Goal: Task Accomplishment & Management: Manage account settings

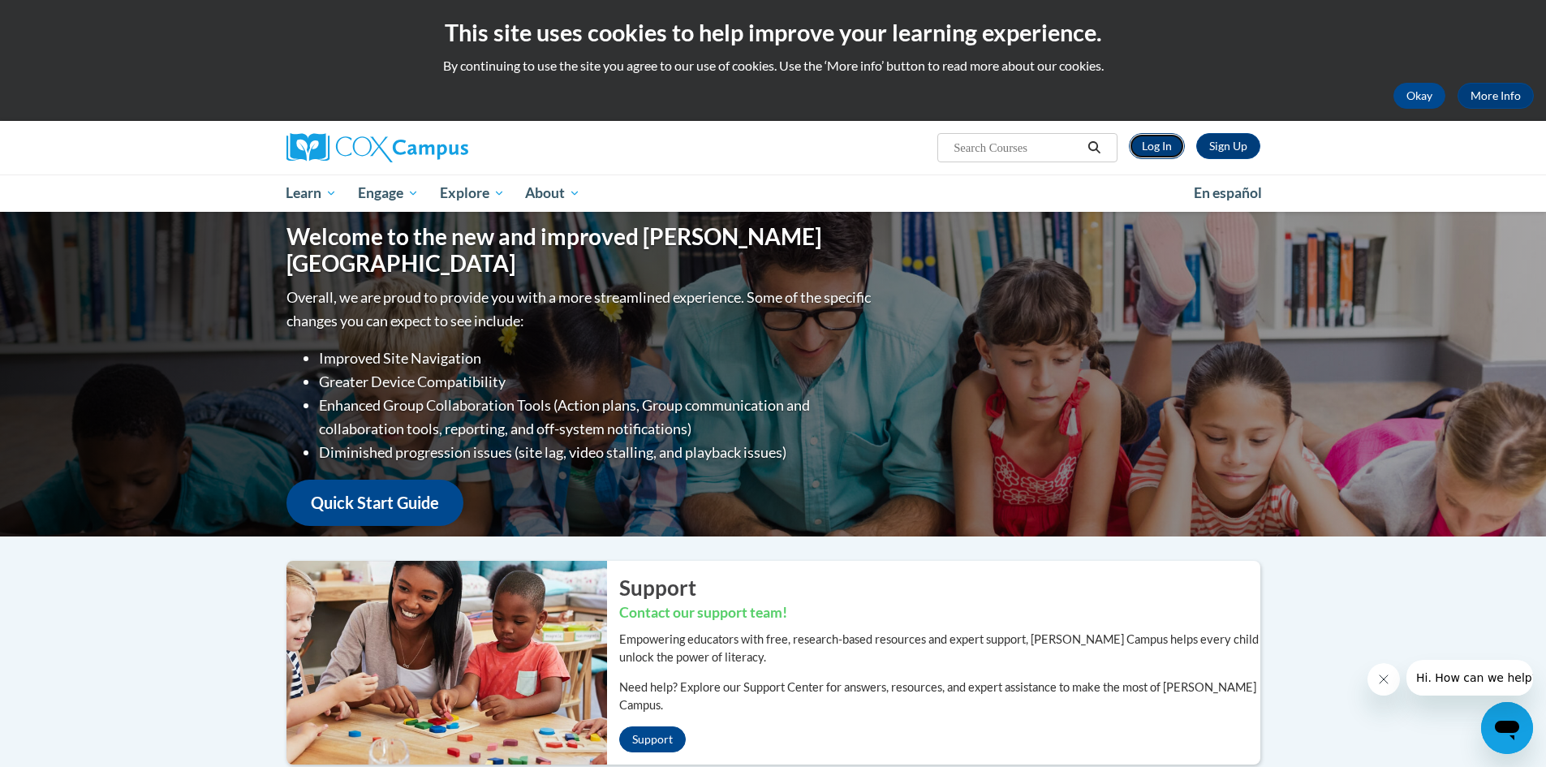
click at [1158, 145] on link "Log In" at bounding box center [1157, 146] width 56 height 26
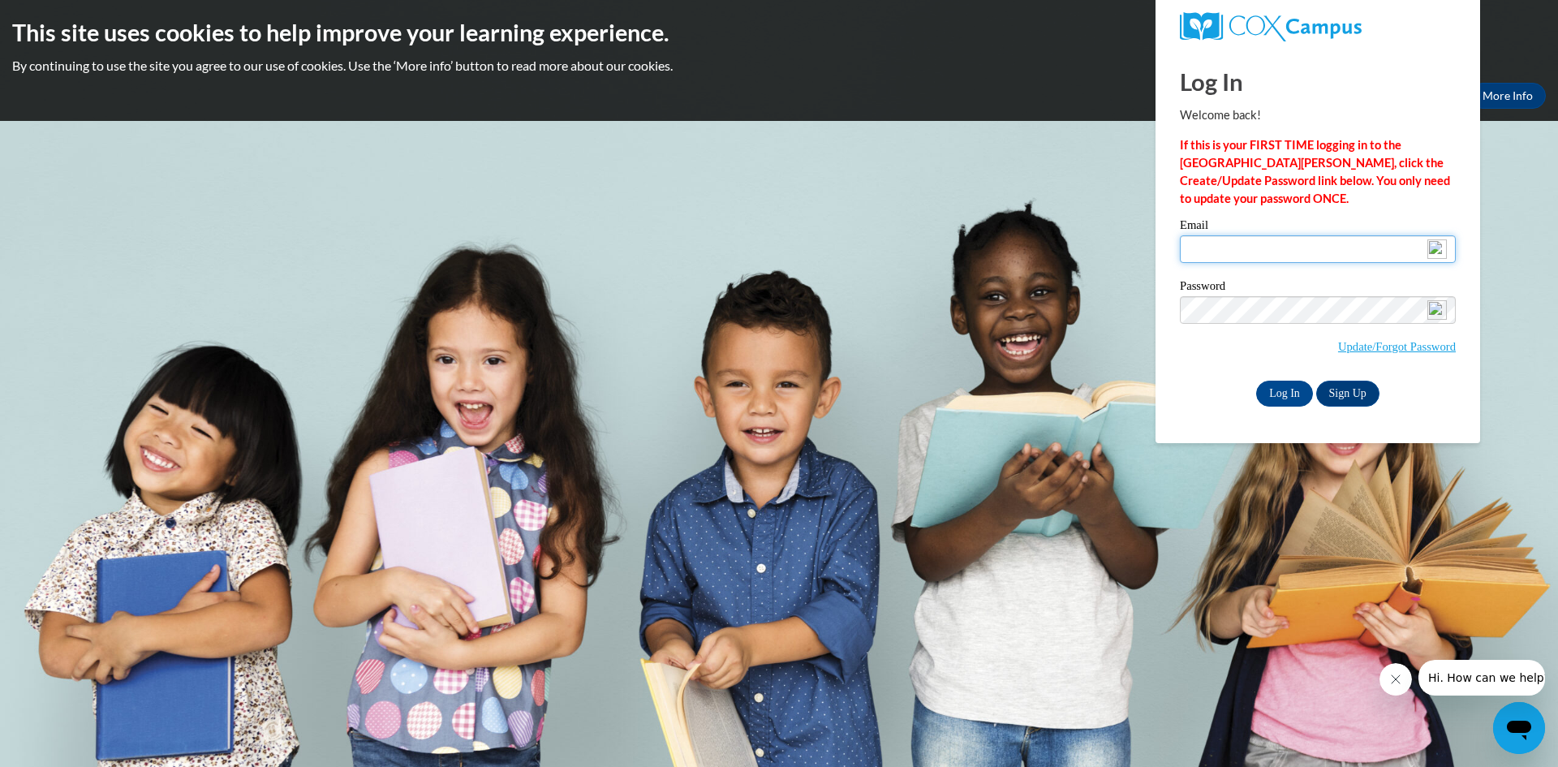
click at [1189, 254] on input "Email" at bounding box center [1318, 249] width 276 height 28
click at [1352, 254] on input "[EMAIL_ADDRESS][DOMAIN_NAME]" at bounding box center [1318, 249] width 276 height 28
type input "l"
click at [889, 226] on body "This site uses cookies to help improve your learning experience. By continuing …" at bounding box center [779, 383] width 1558 height 767
click at [1343, 348] on link "Update/Forgot Password" at bounding box center [1397, 346] width 118 height 13
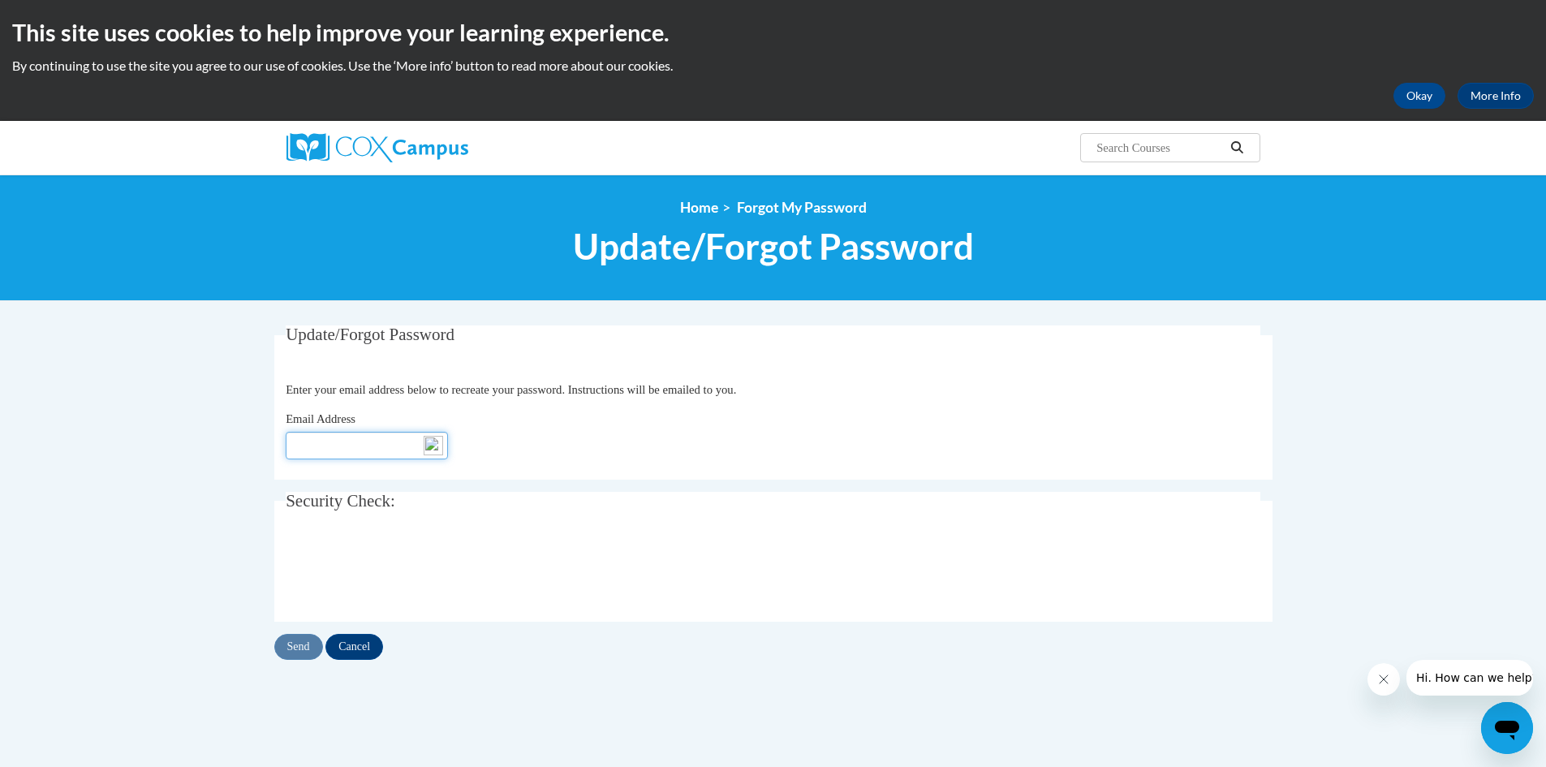
click at [308, 450] on input "Email Address" at bounding box center [367, 446] width 162 height 28
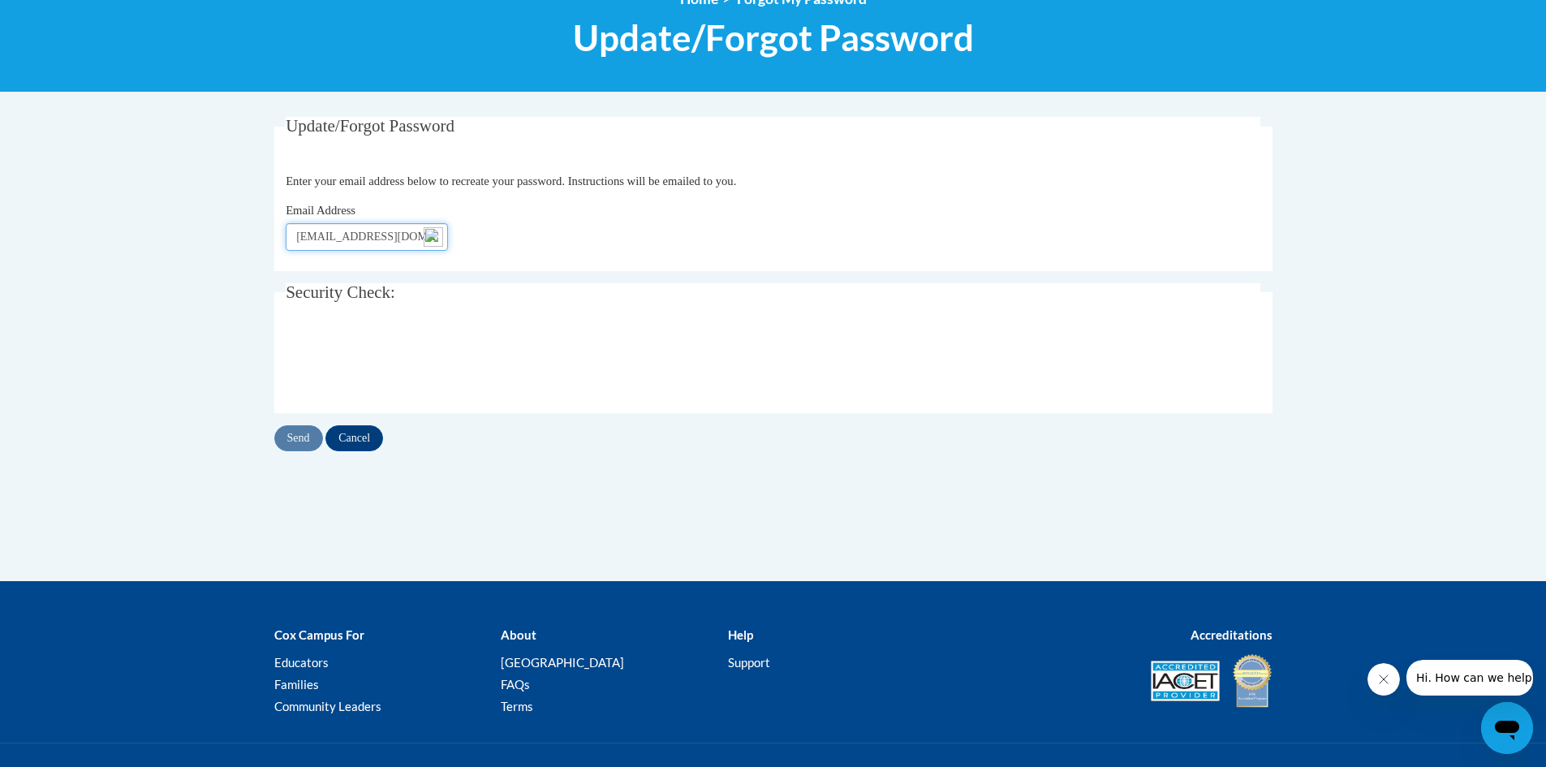
scroll to position [243, 0]
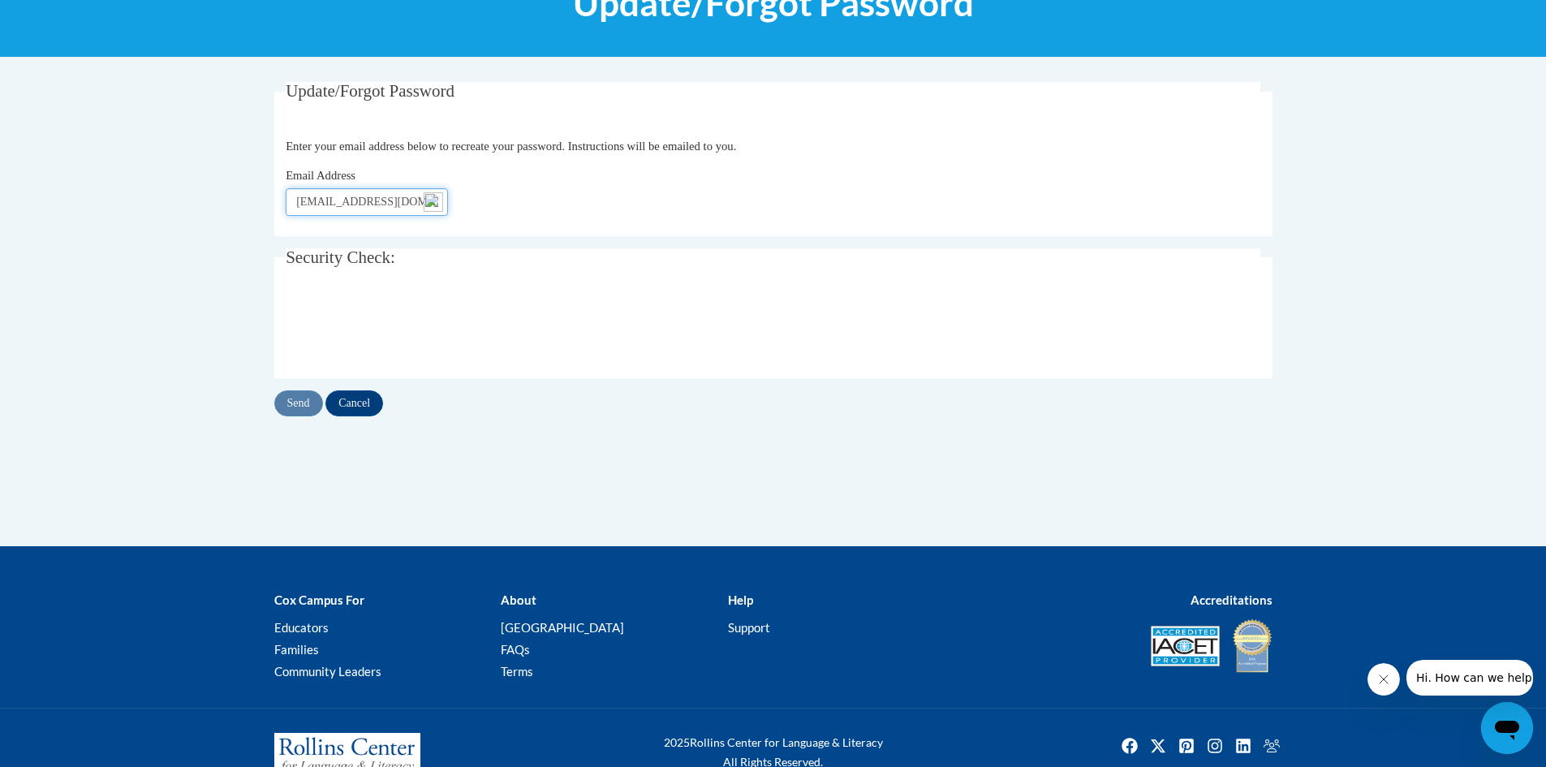
type input "leaf_of_green@hotmail.com"
click at [299, 406] on input "Send" at bounding box center [298, 403] width 49 height 26
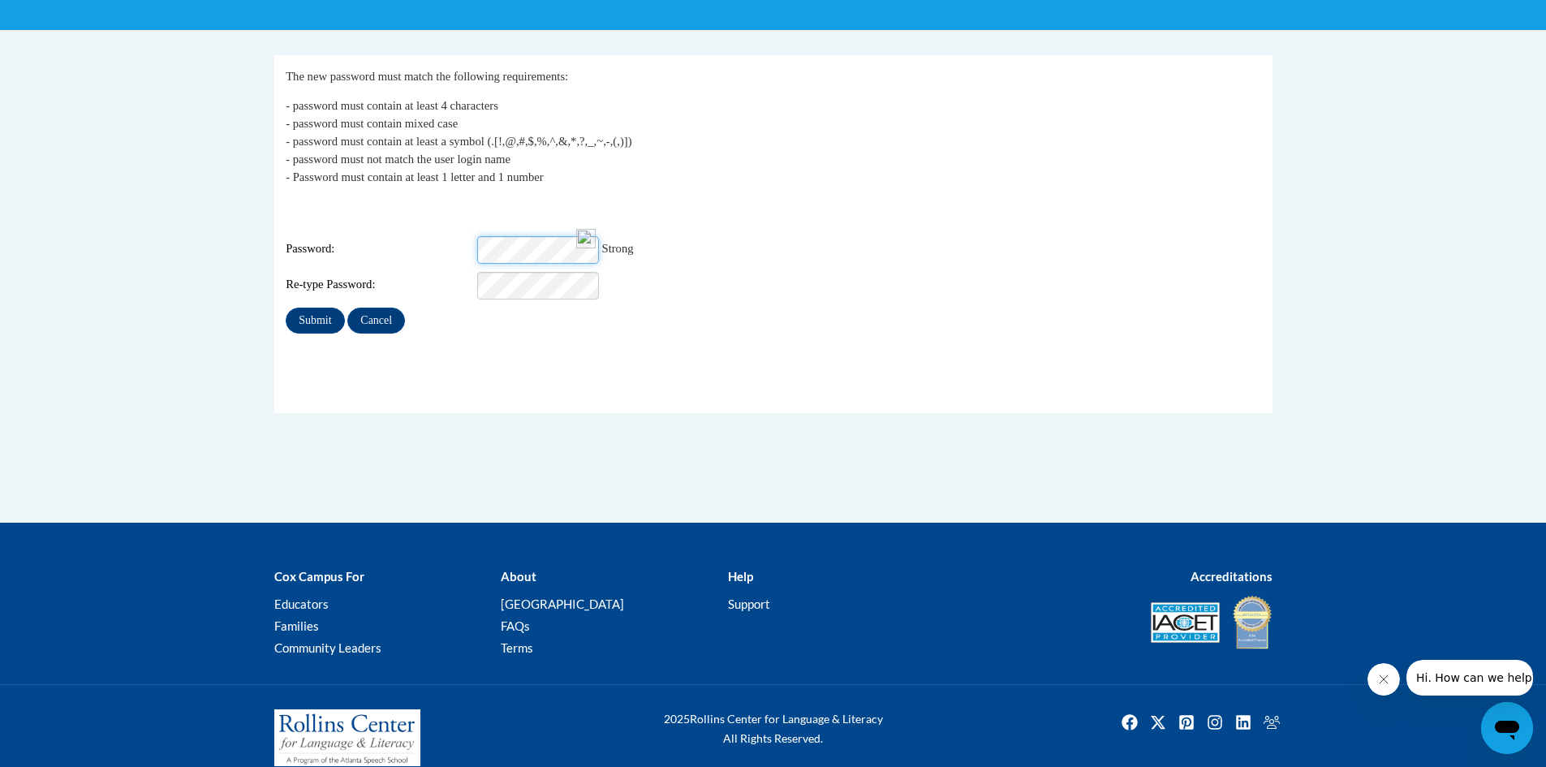
scroll to position [282, 0]
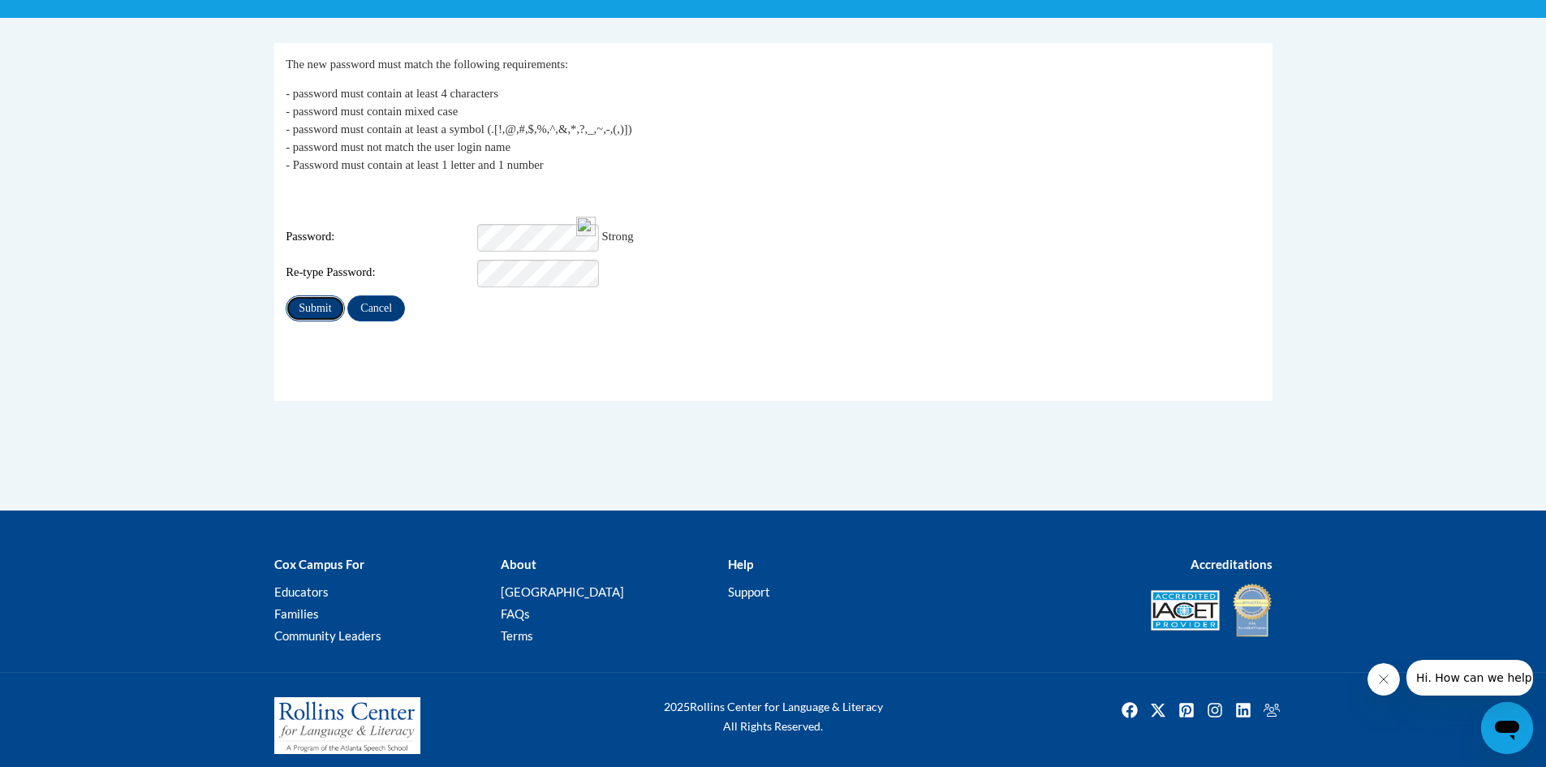
click at [329, 299] on input "Submit" at bounding box center [315, 308] width 58 height 26
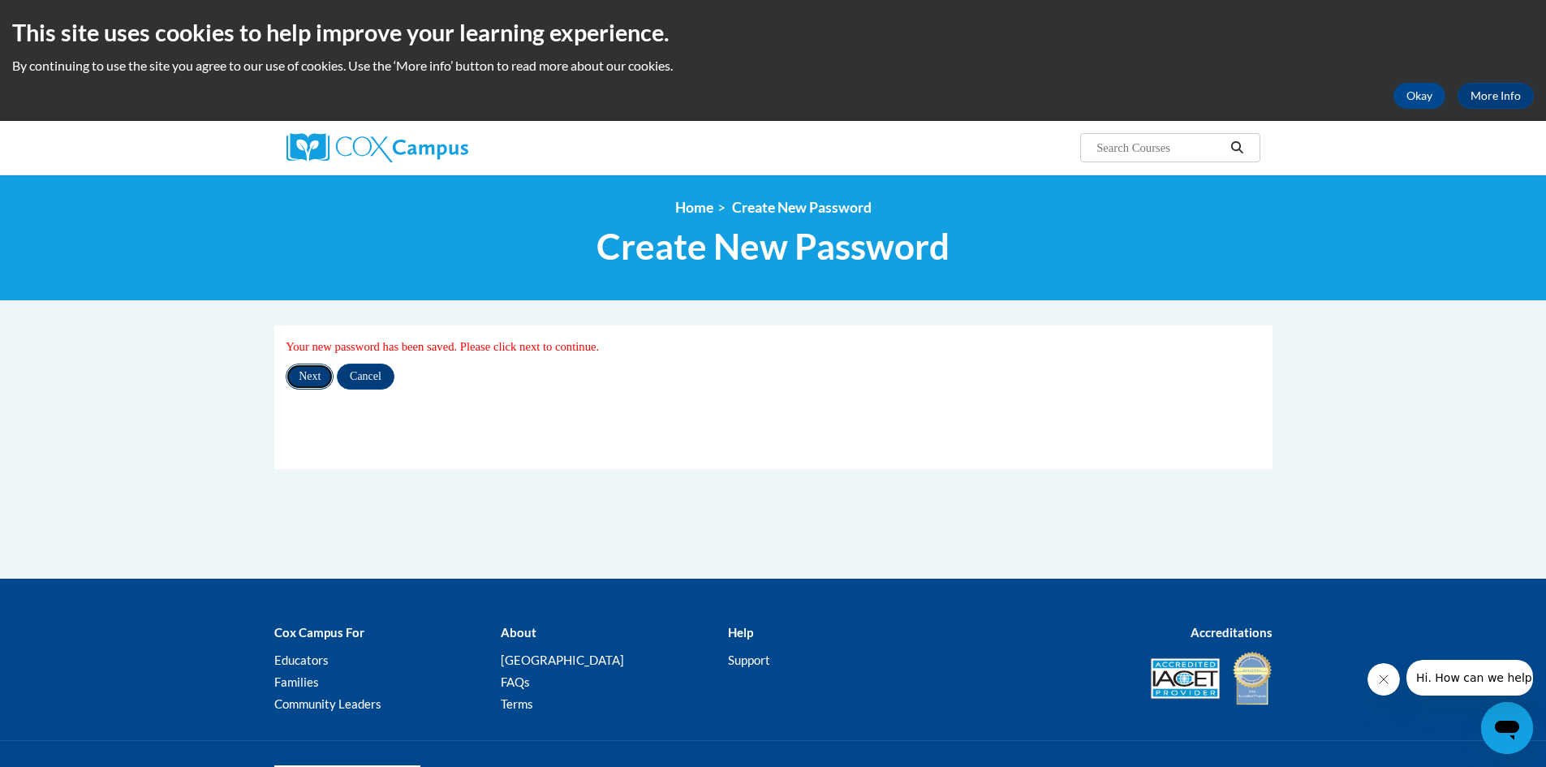
click at [315, 380] on input "Next" at bounding box center [310, 377] width 48 height 26
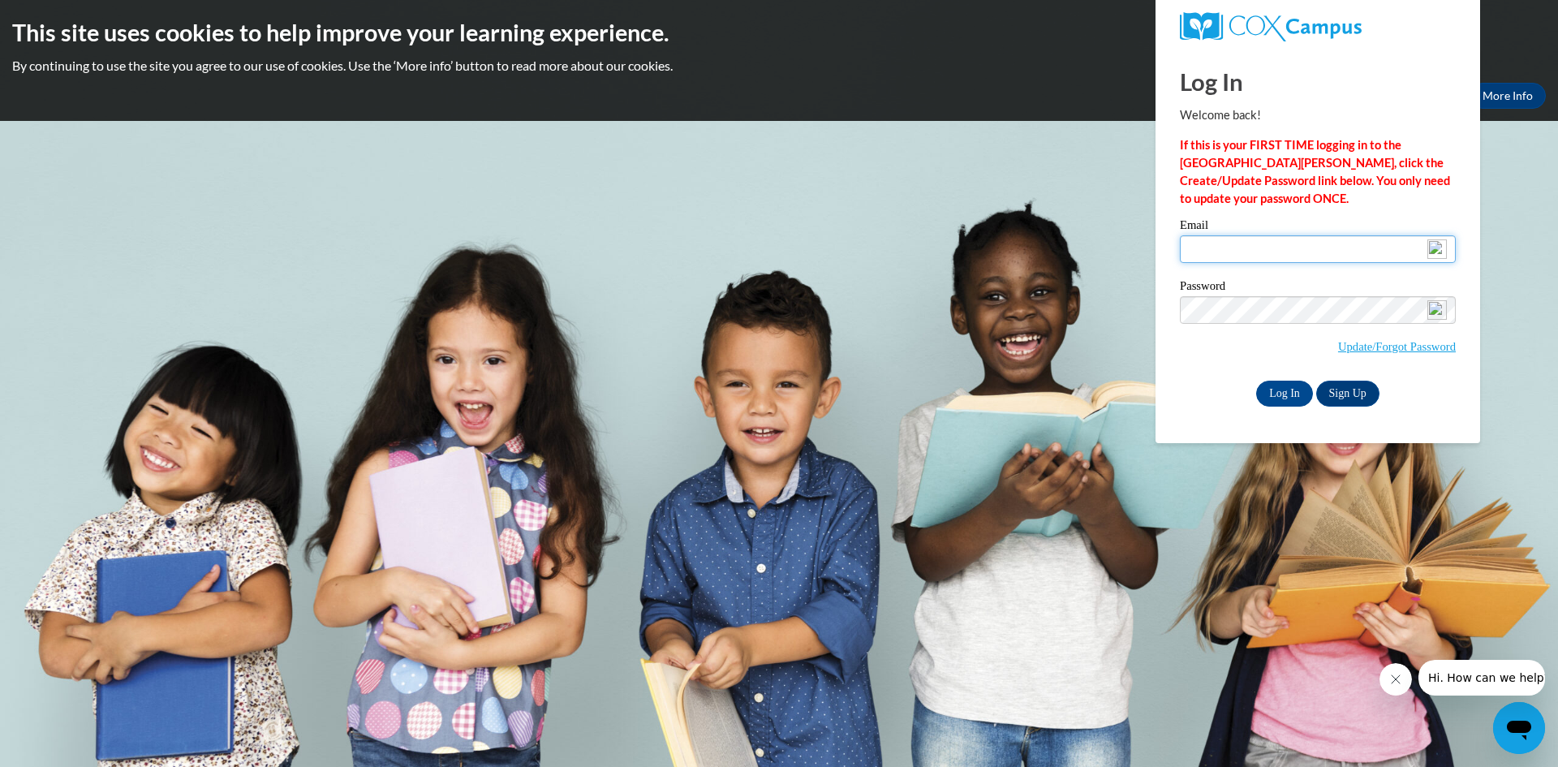
type input "leaf_of_green@hotmail.com"
click at [1120, 205] on body "This site uses cookies to help improve your learning experience. By continuing …" at bounding box center [779, 383] width 1558 height 767
click at [1284, 400] on input "Log In" at bounding box center [1284, 394] width 57 height 26
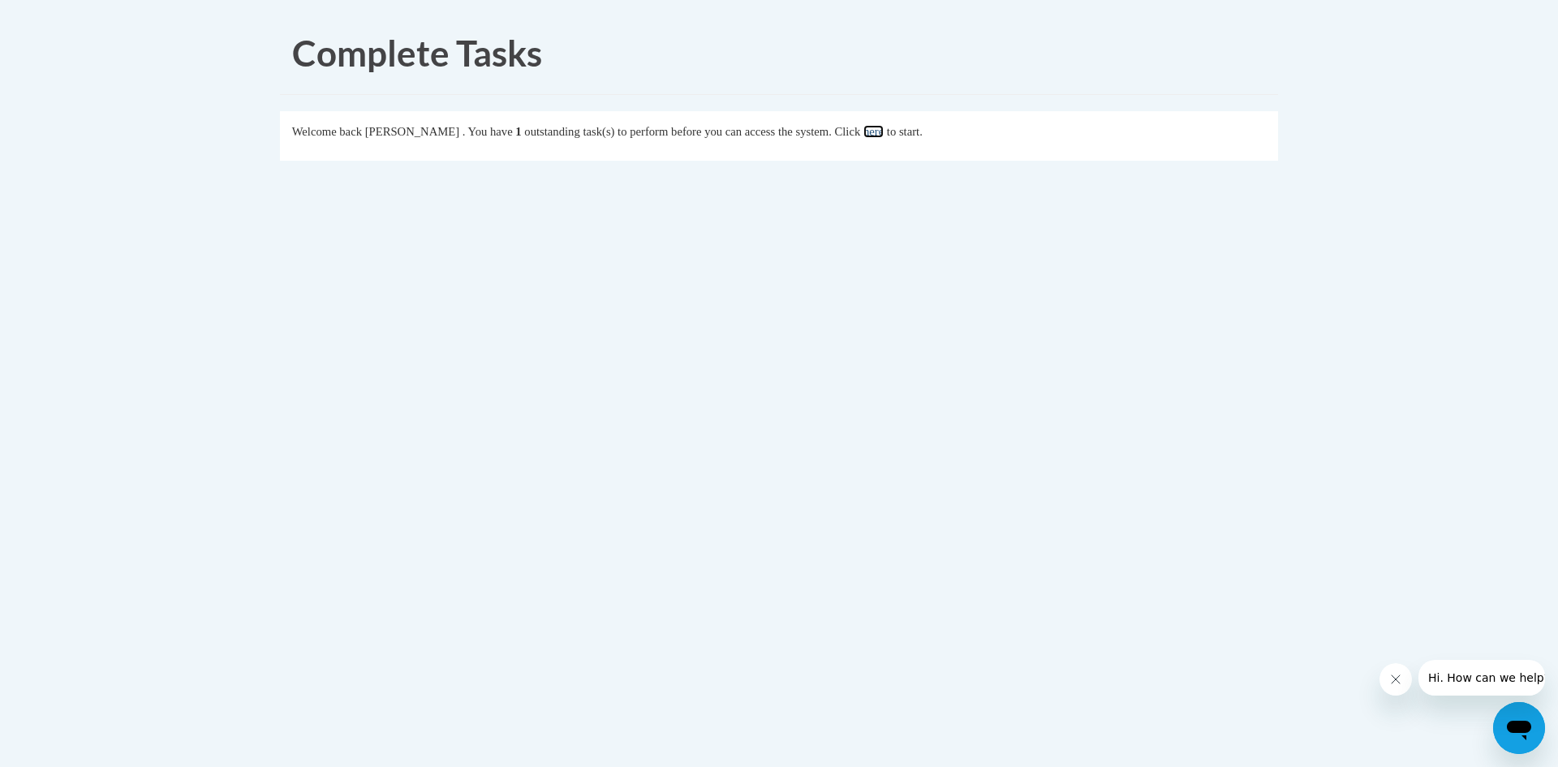
click at [884, 132] on link "here" at bounding box center [873, 131] width 20 height 13
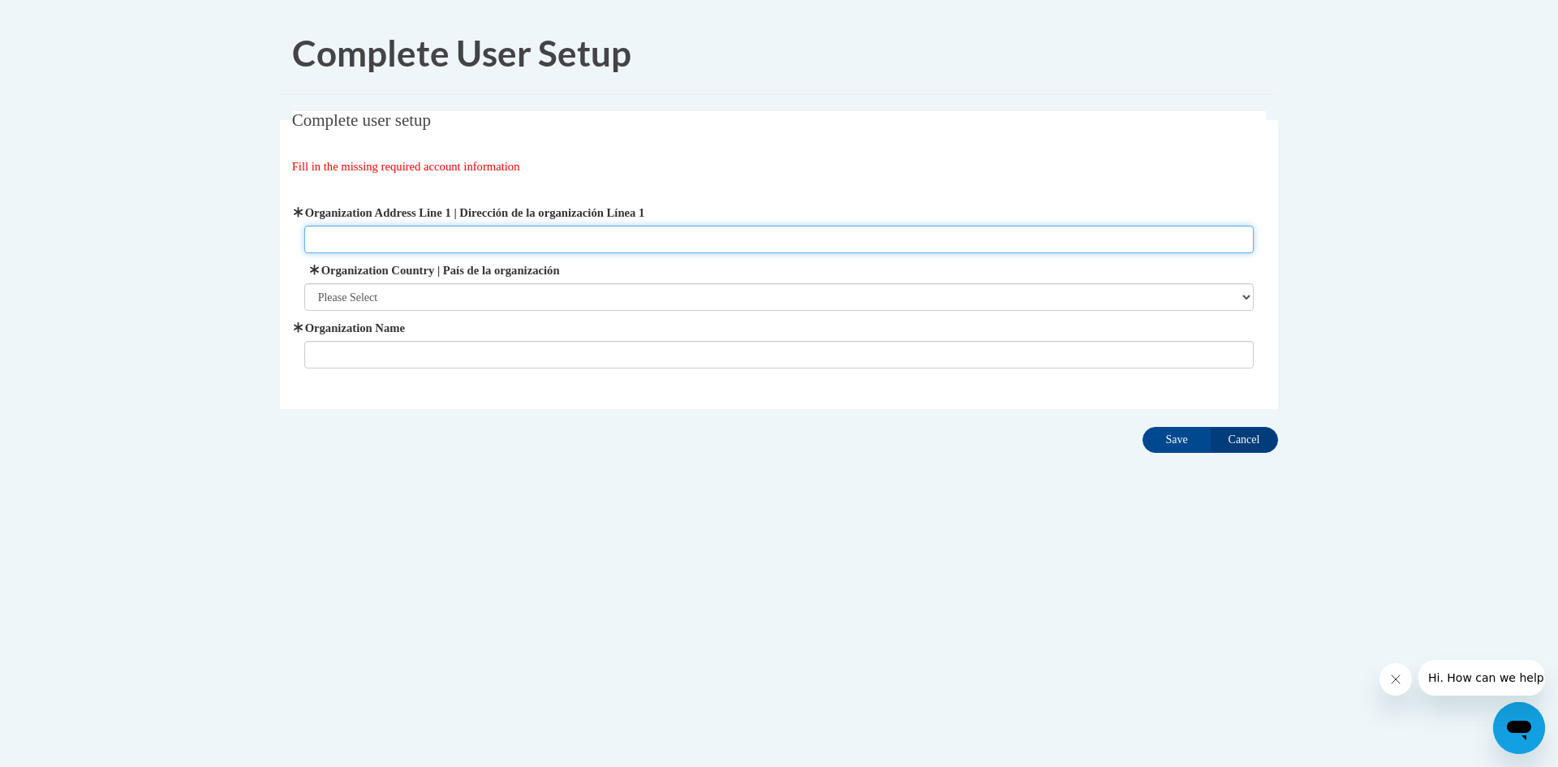
click at [319, 241] on input "Organization Address Line 1 | Dirección de la organización Línea 1" at bounding box center [779, 240] width 950 height 28
type input "1005 se 14th ave."
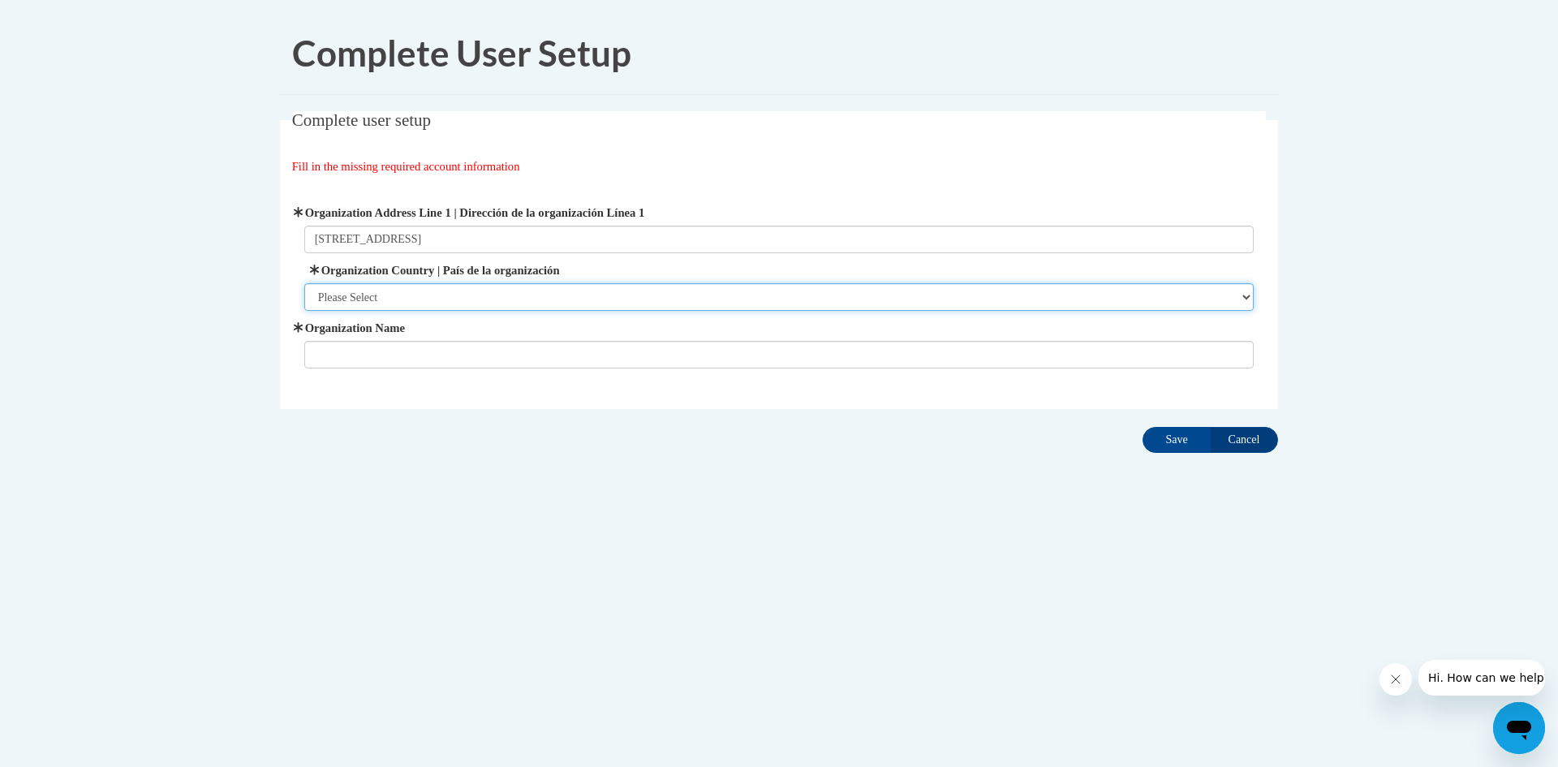
click at [316, 298] on select "Please Select United States | Estados Unidos Outside of the United States | Fue…" at bounding box center [779, 297] width 950 height 28
select select "ad49bcad-a171-4b2e-b99c-48b446064914"
click at [304, 283] on select "Please Select United States | Estados Unidos Outside of the United States | Fue…" at bounding box center [779, 297] width 950 height 28
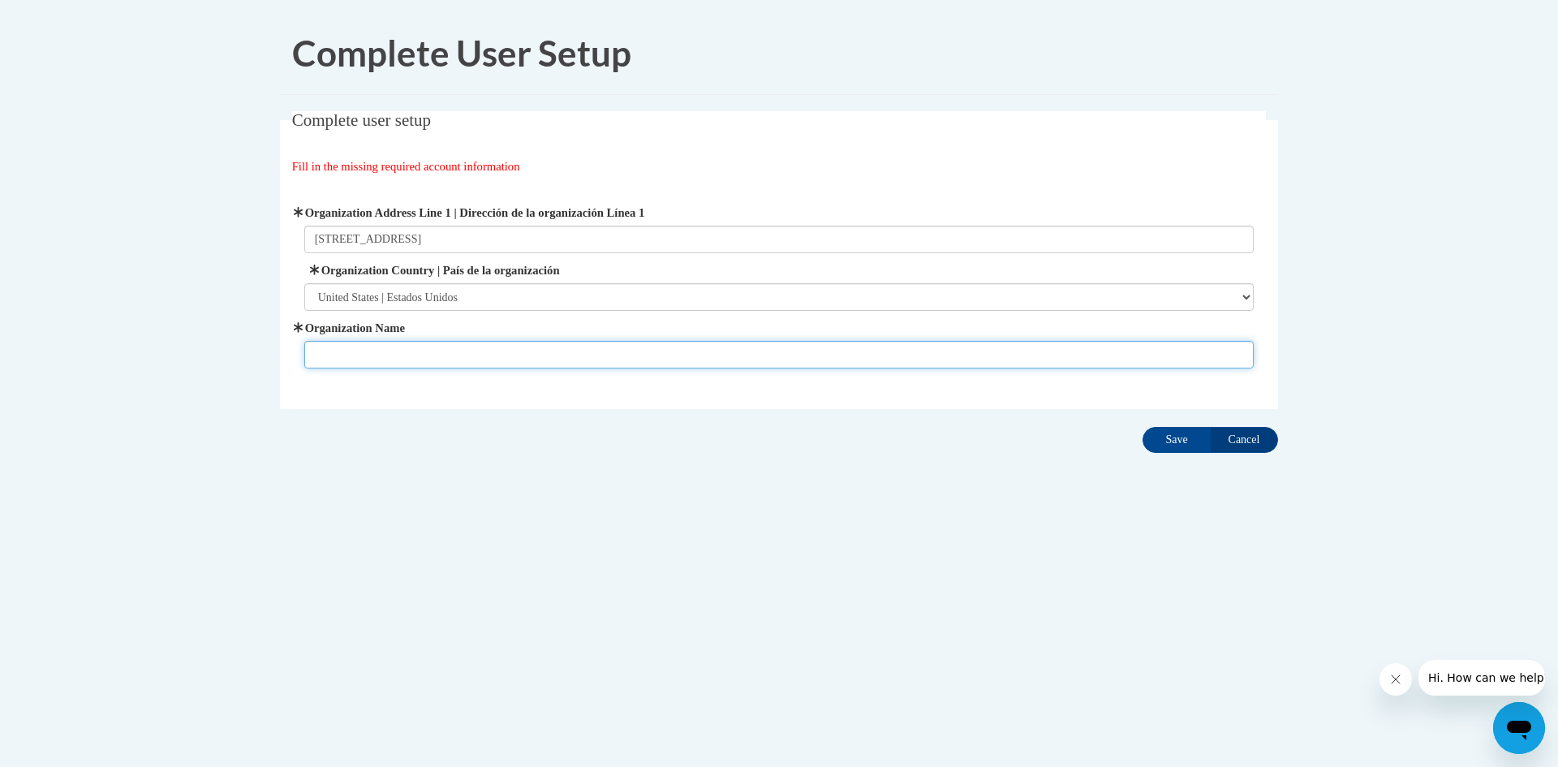
click at [322, 355] on input "Organization Name" at bounding box center [779, 355] width 950 height 28
type input "Nicki's critters"
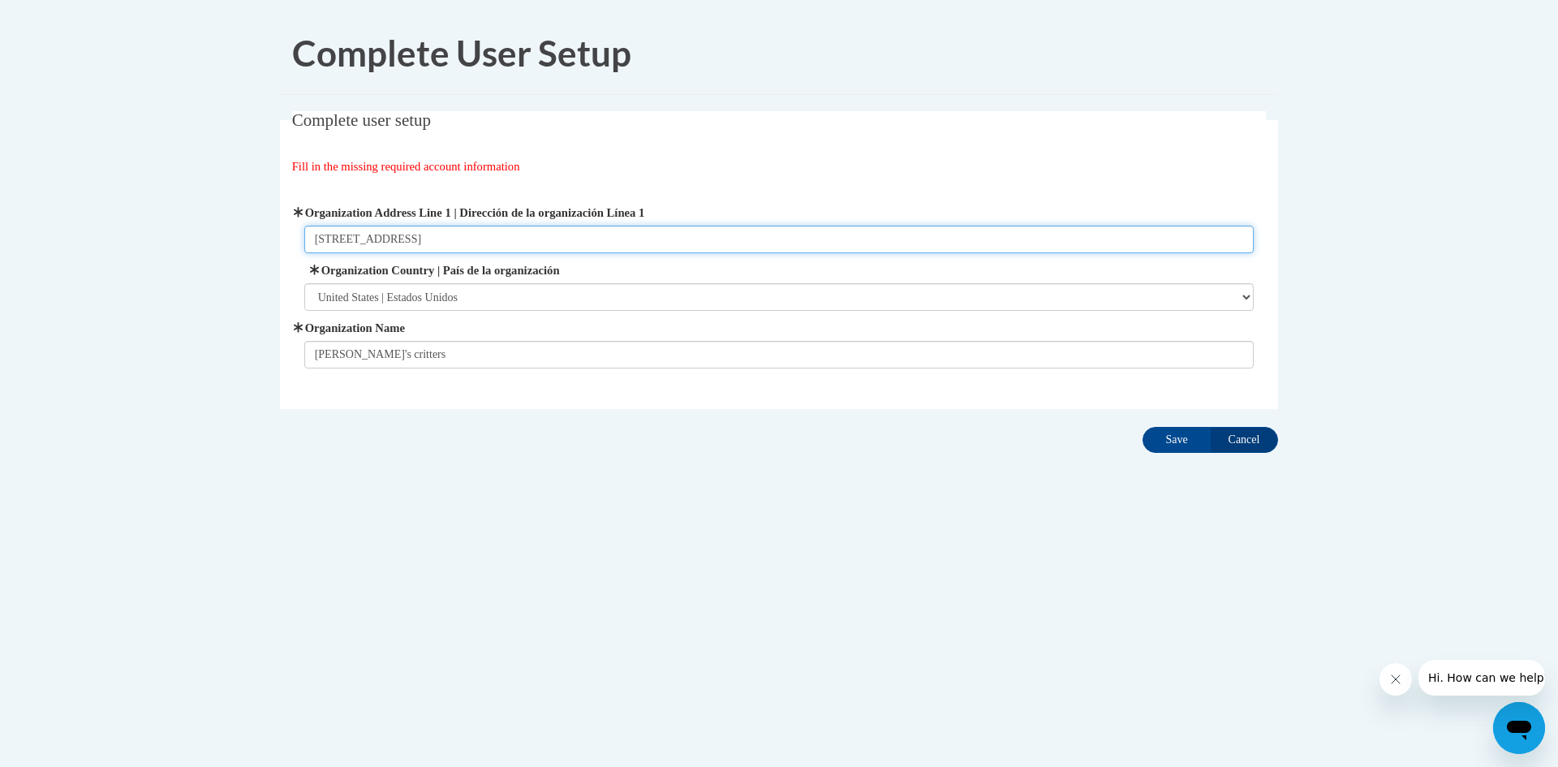
click at [426, 241] on input "1005 se 14th ave." at bounding box center [779, 240] width 950 height 28
click at [407, 243] on input "1005 se 14th ave." at bounding box center [779, 240] width 950 height 28
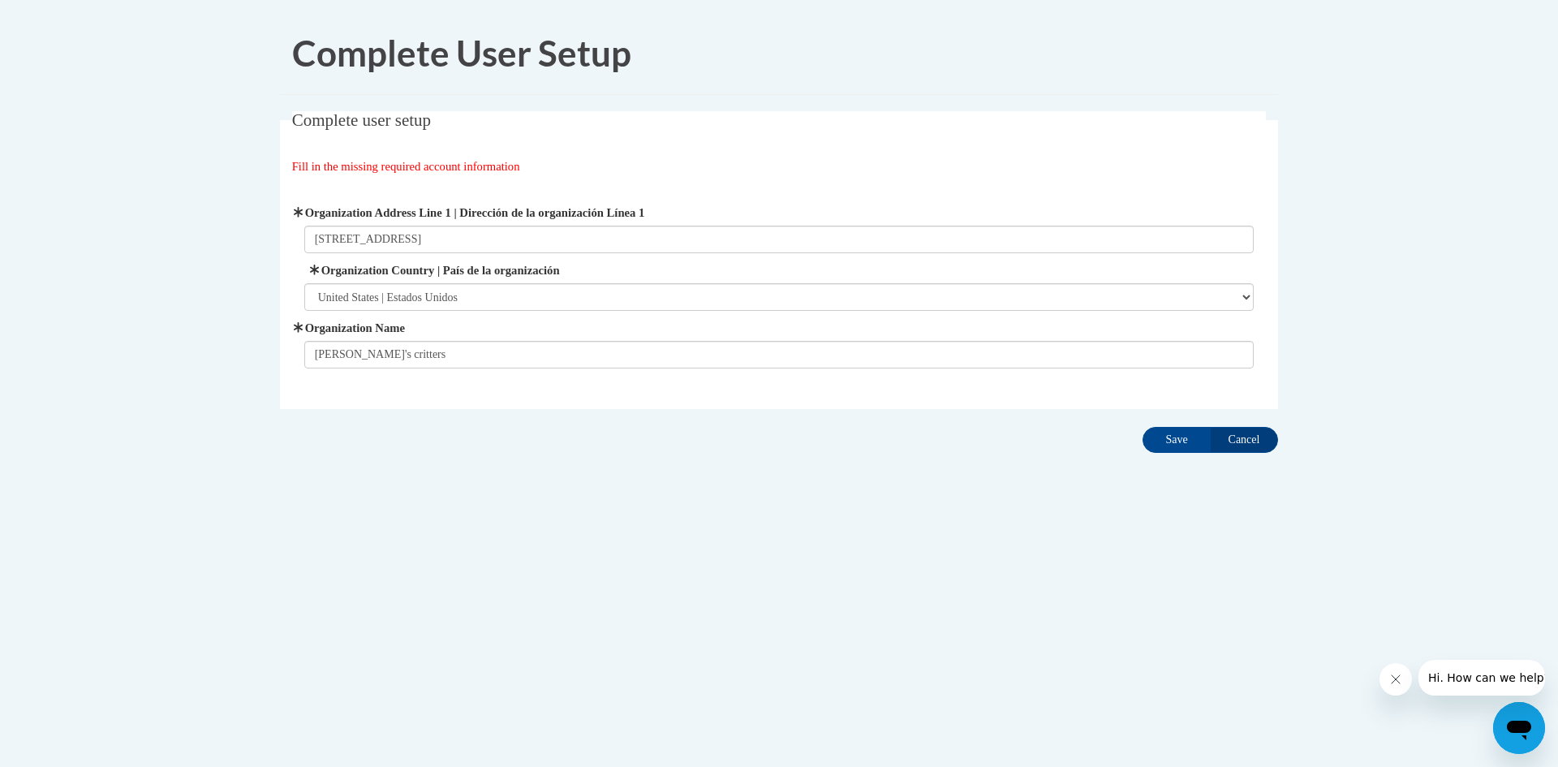
click at [963, 490] on div "Complete User Setup Complete user setup Fill in the missing required account in…" at bounding box center [779, 284] width 1022 height 544
click at [415, 560] on body "Complete User Setup Complete user setup Fill in the missing required account in…" at bounding box center [779, 383] width 1558 height 767
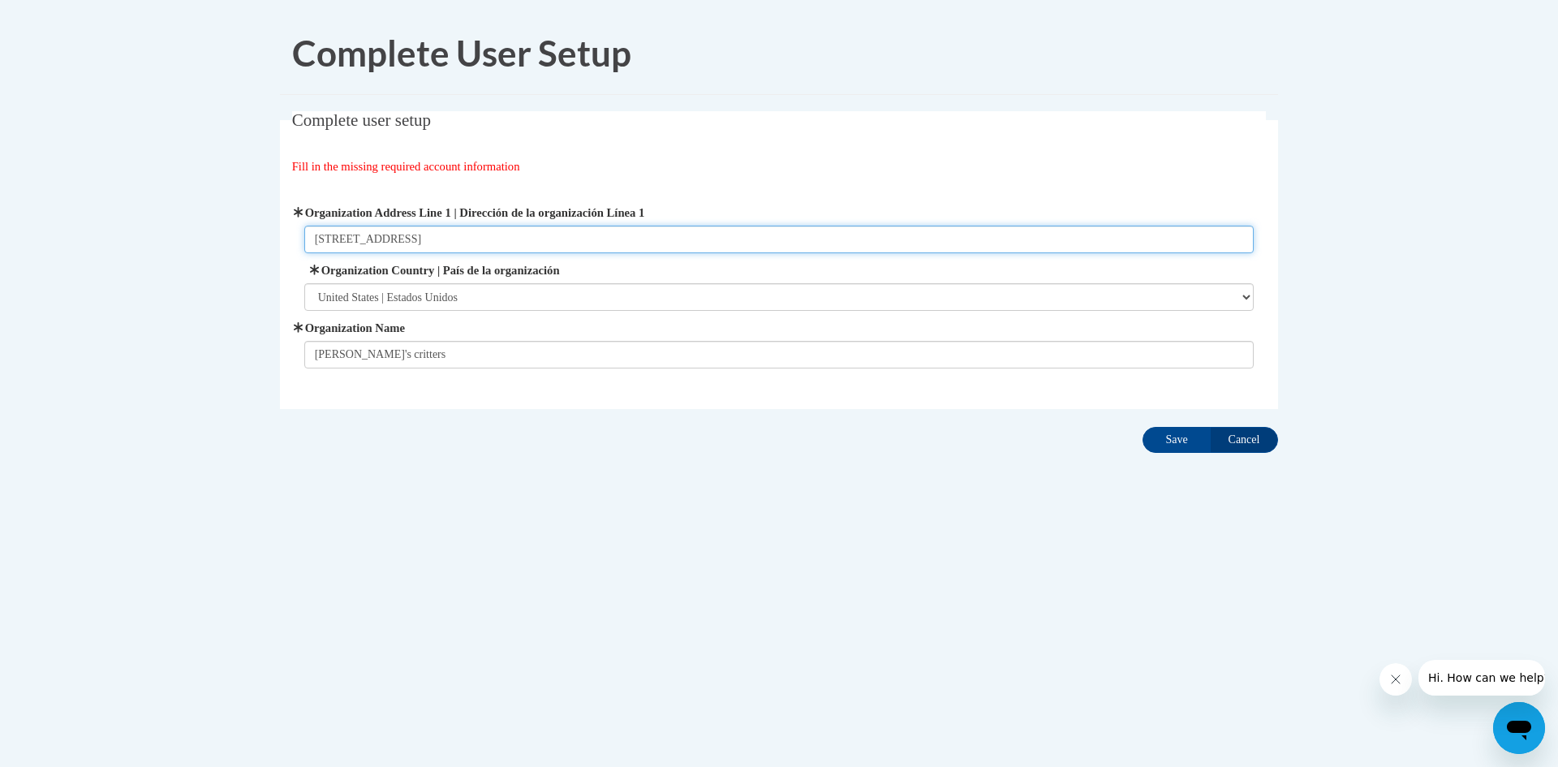
click at [424, 243] on input "1005 se 14th avenue" at bounding box center [779, 240] width 950 height 28
click at [404, 239] on input "1005 se 14th ave. mineral wells tx" at bounding box center [779, 240] width 950 height 28
click at [514, 240] on input "1005 se 14th avenue. mineral wells tx" at bounding box center [779, 240] width 950 height 28
click at [500, 239] on input "1005 se 14th avenue. mineral wells texas" at bounding box center [779, 240] width 950 height 28
click at [534, 240] on input "1005 se 14th avenue. mineral wells texas" at bounding box center [779, 240] width 950 height 28
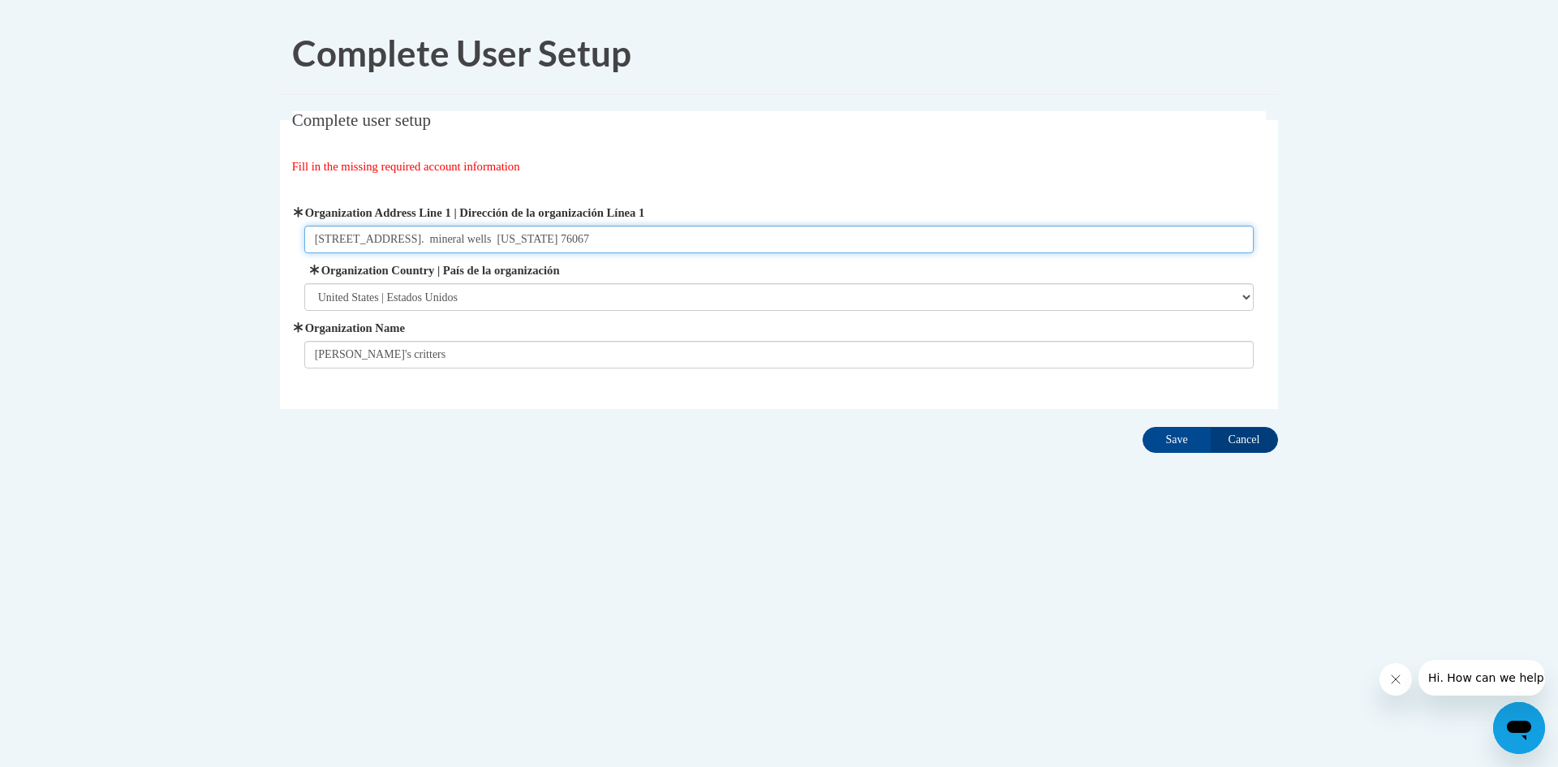
type input "1005 se 14th avenue. mineral wells Texas 76067"
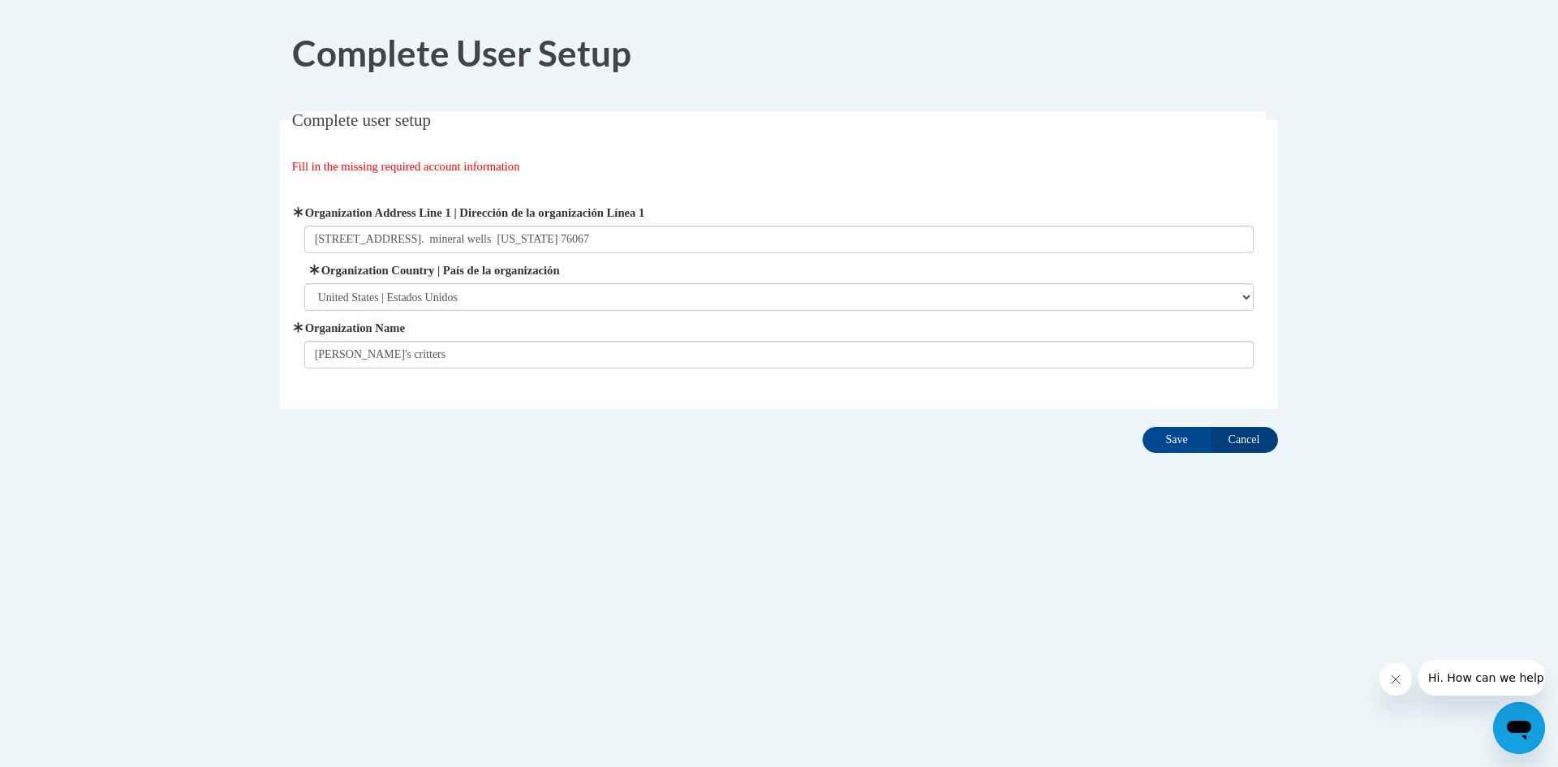
click at [595, 454] on div "Complete user setup Fill in the missing required account information User Profi…" at bounding box center [779, 285] width 1022 height 348
click at [1173, 441] on input "Save" at bounding box center [1176, 440] width 68 height 26
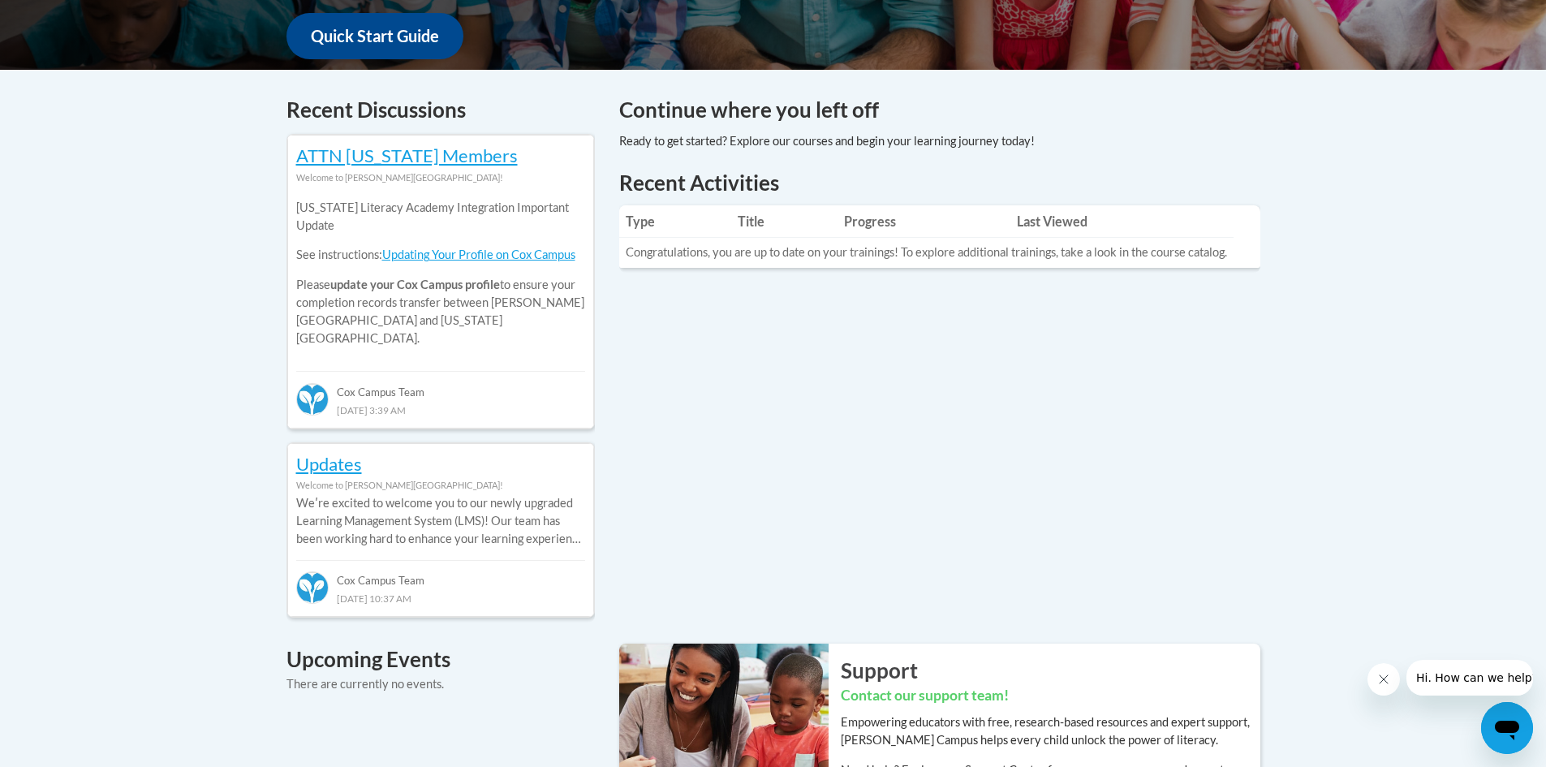
scroll to position [649, 0]
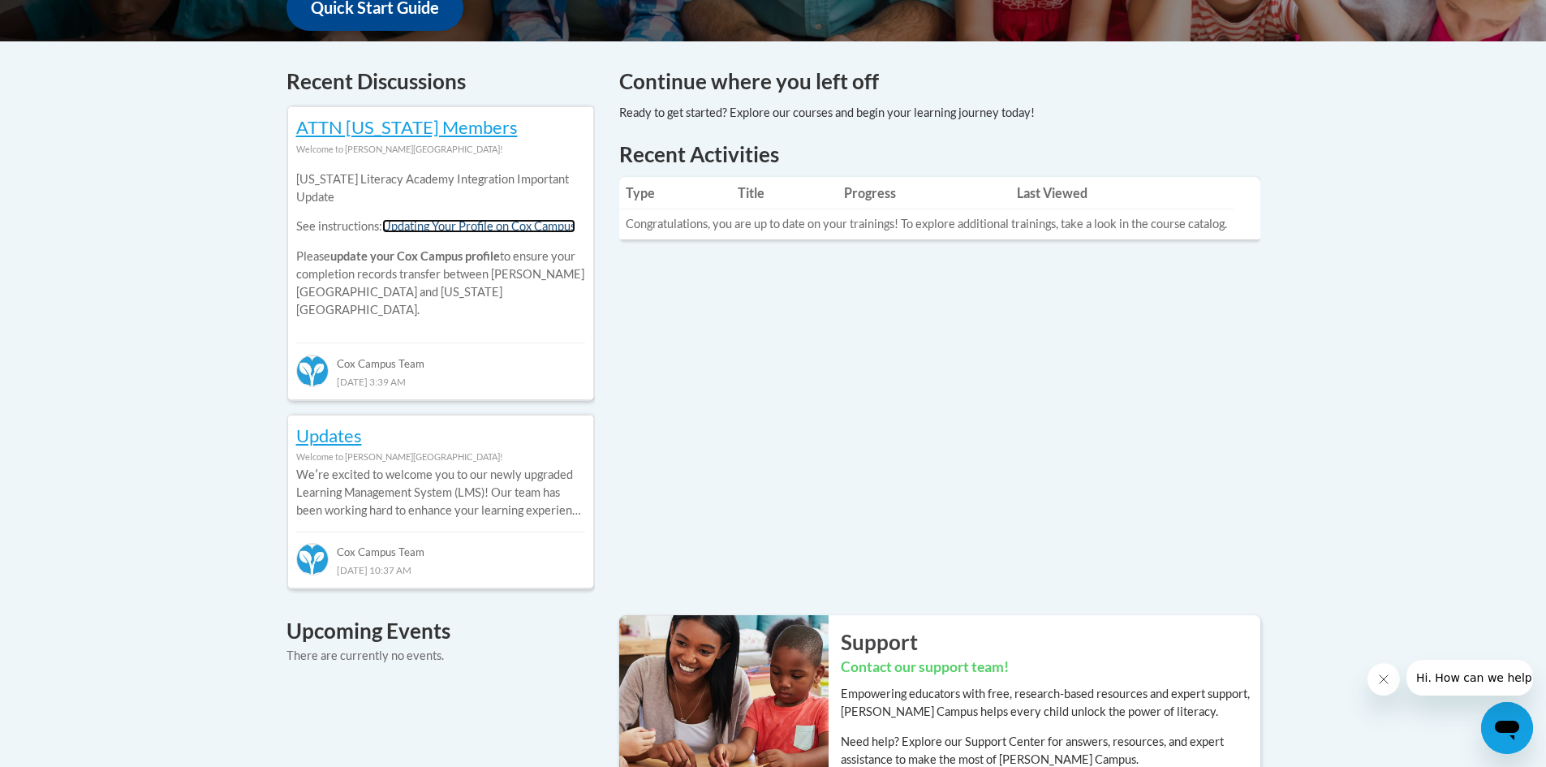
click at [465, 230] on link "Updating Your Profile on Cox Campus" at bounding box center [478, 226] width 193 height 14
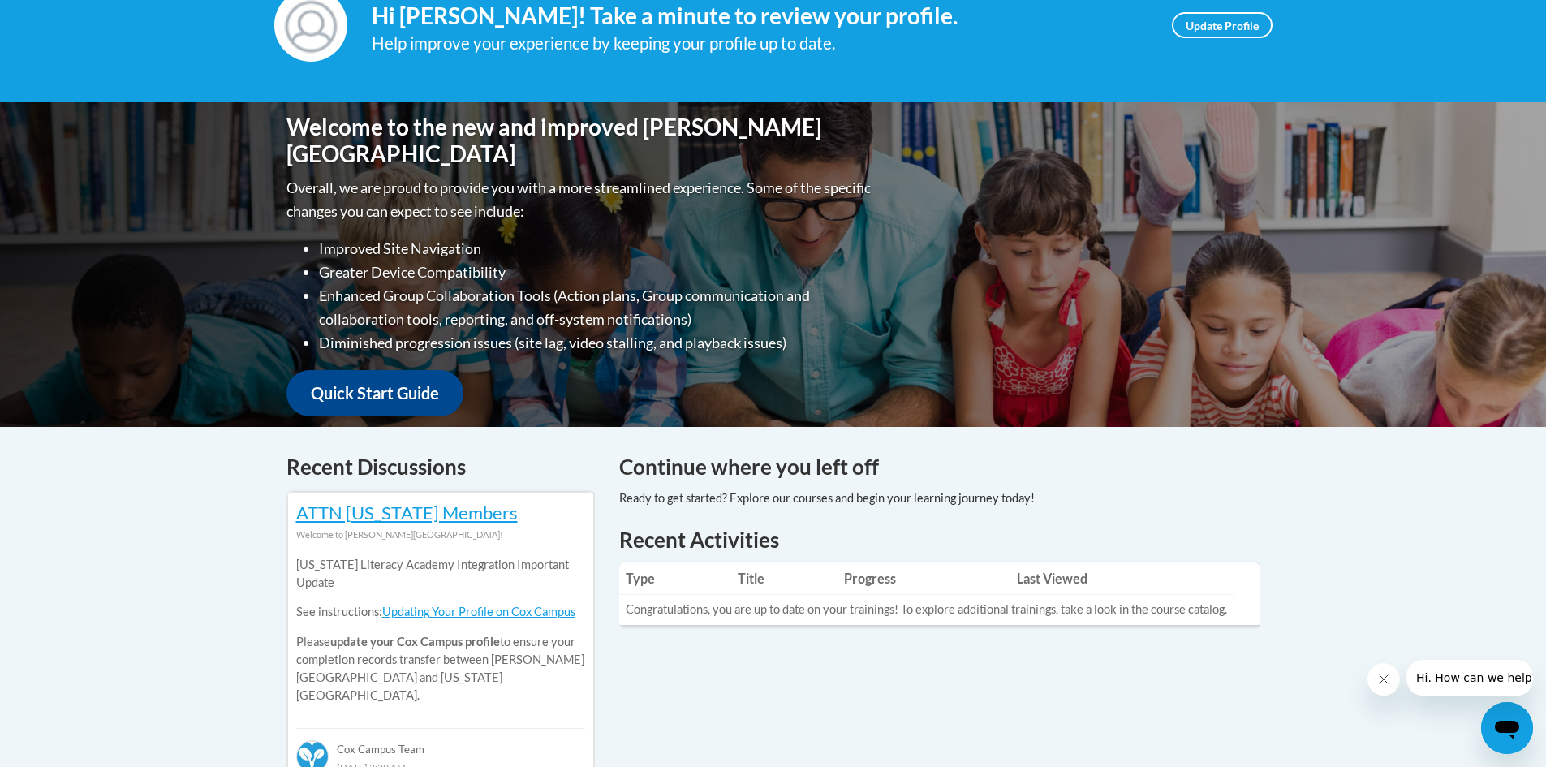
scroll to position [162, 0]
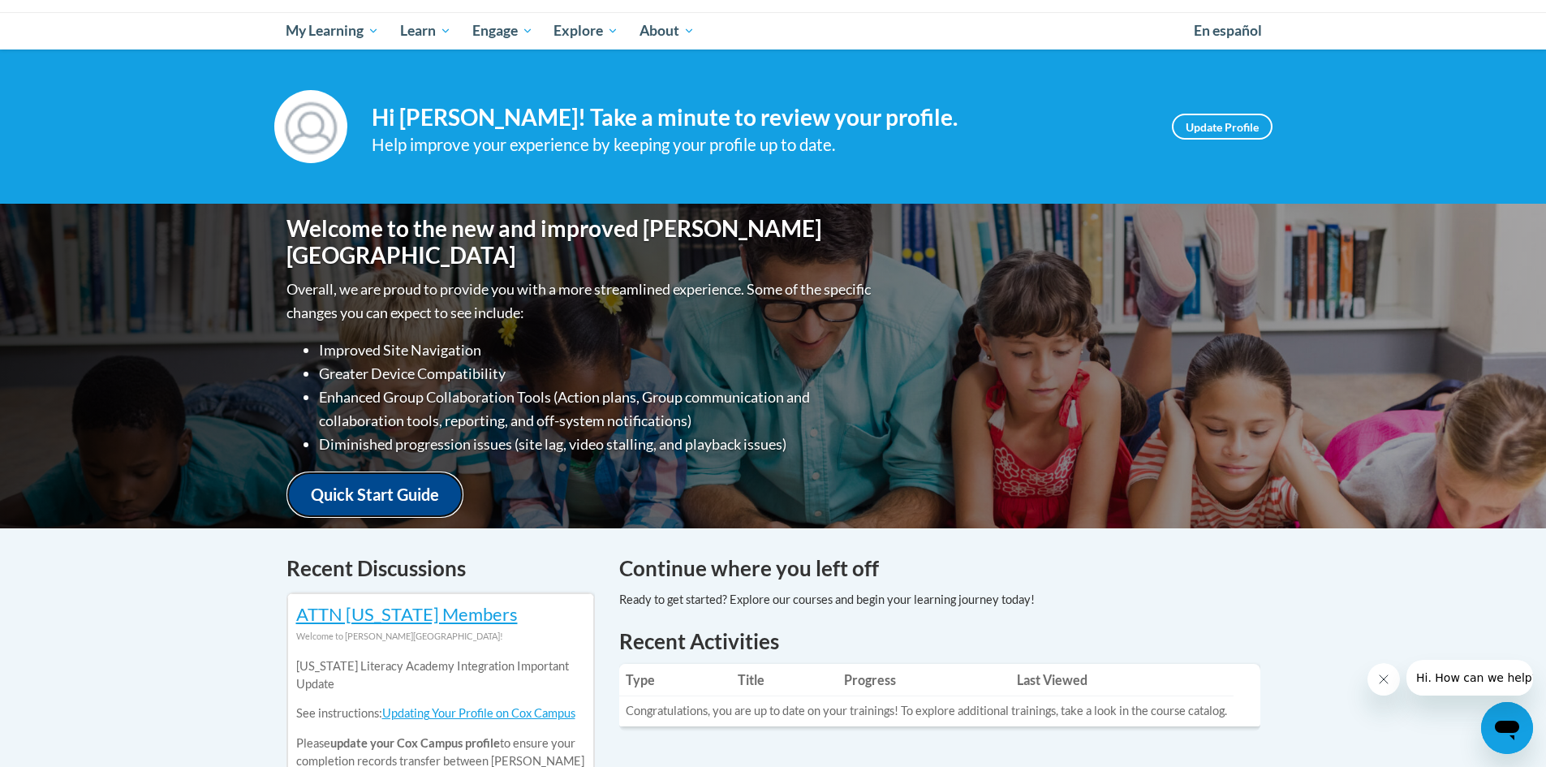
click at [364, 489] on link "Quick Start Guide" at bounding box center [374, 494] width 177 height 46
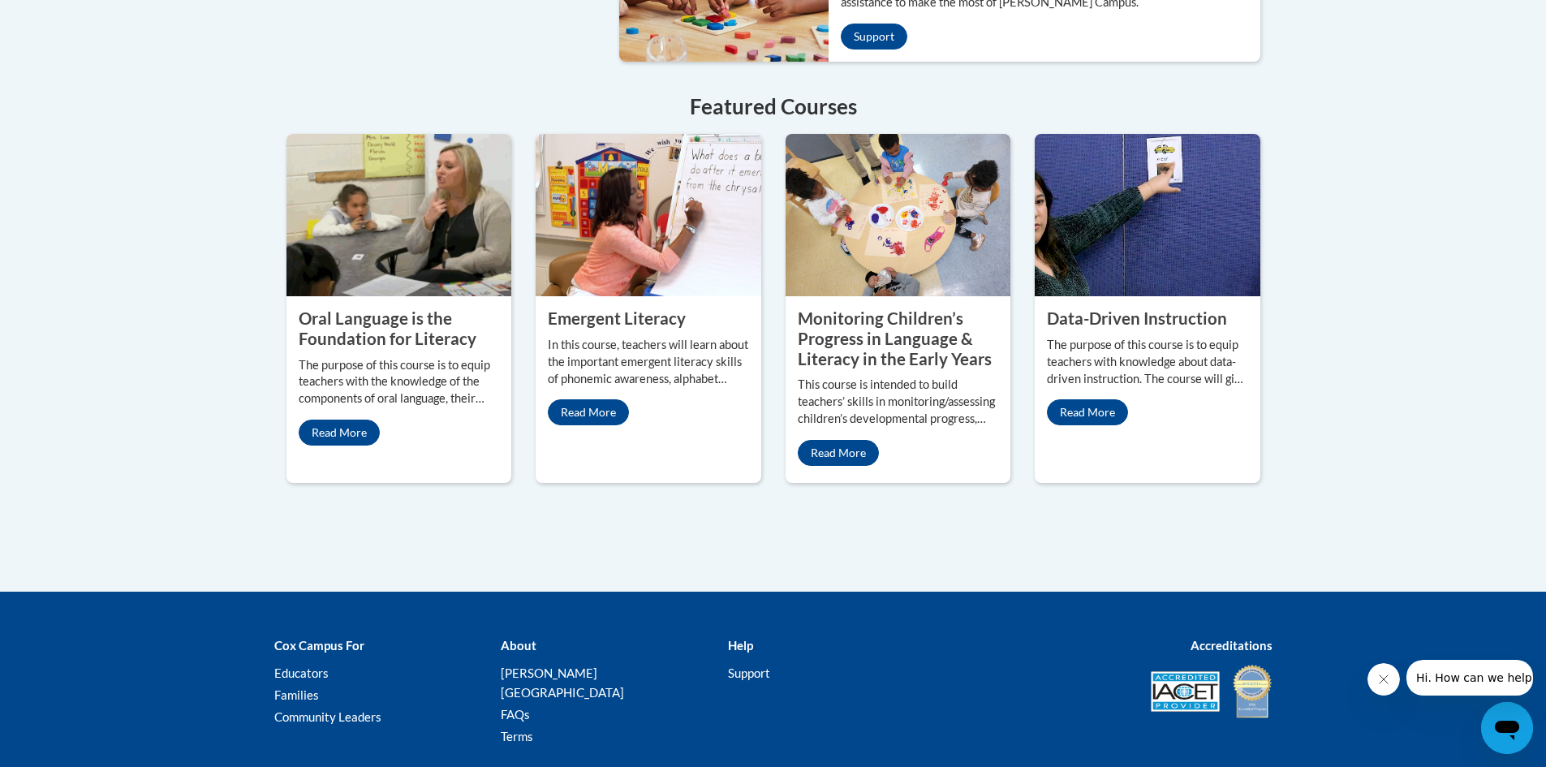
scroll to position [1319, 0]
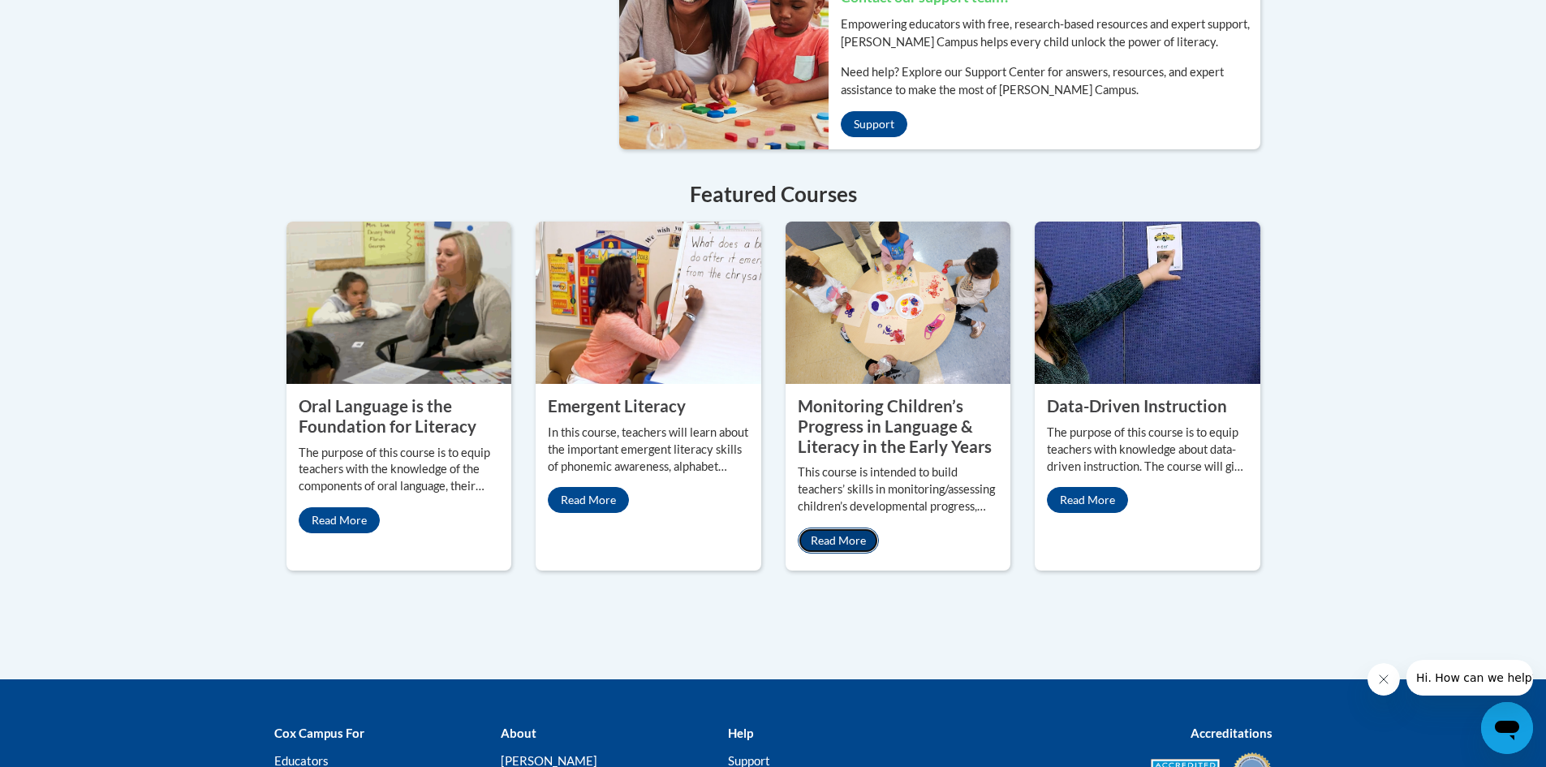
click at [837, 527] on link "Read More" at bounding box center [838, 540] width 81 height 26
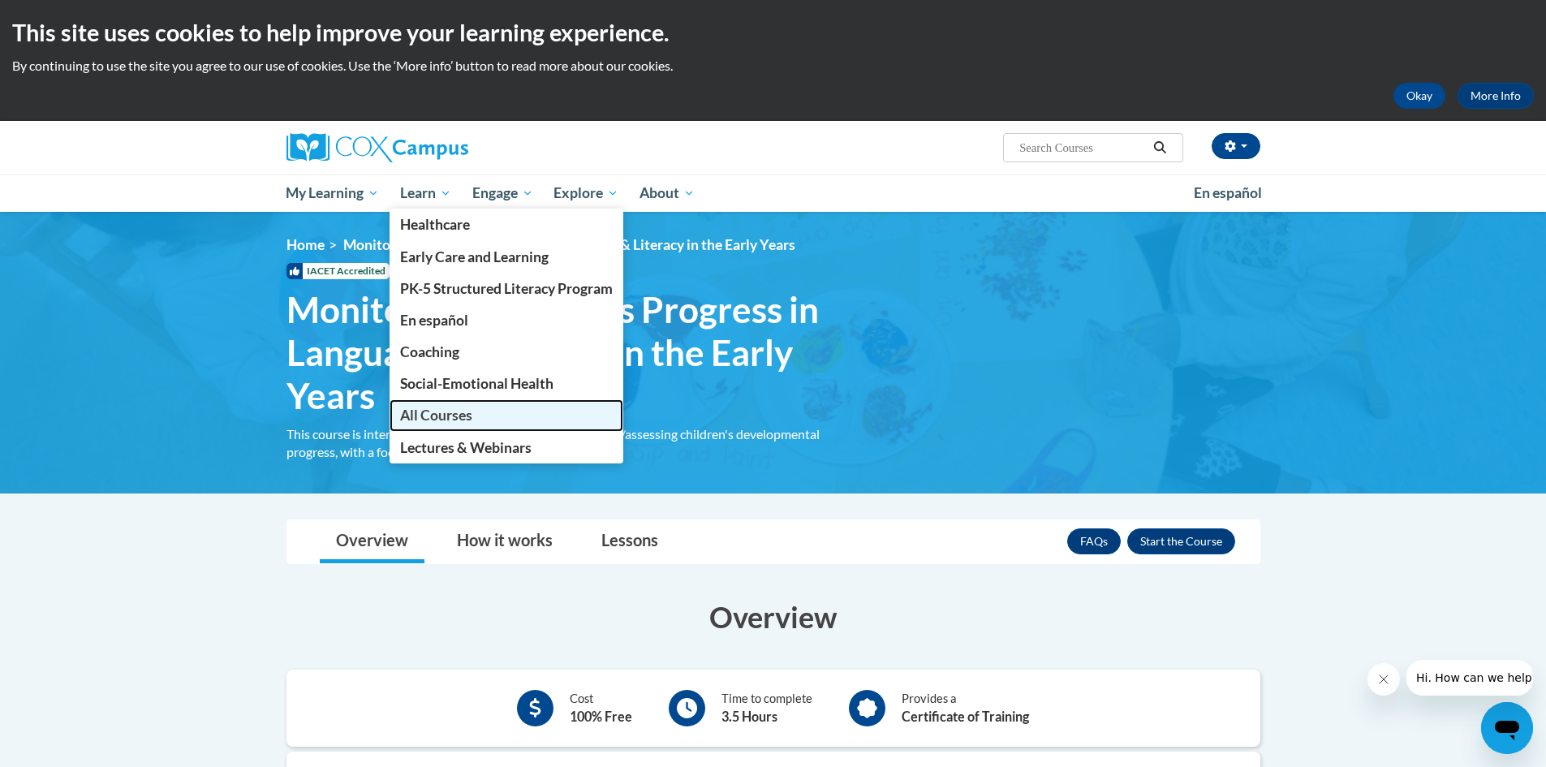
click at [458, 416] on span "All Courses" at bounding box center [436, 415] width 72 height 17
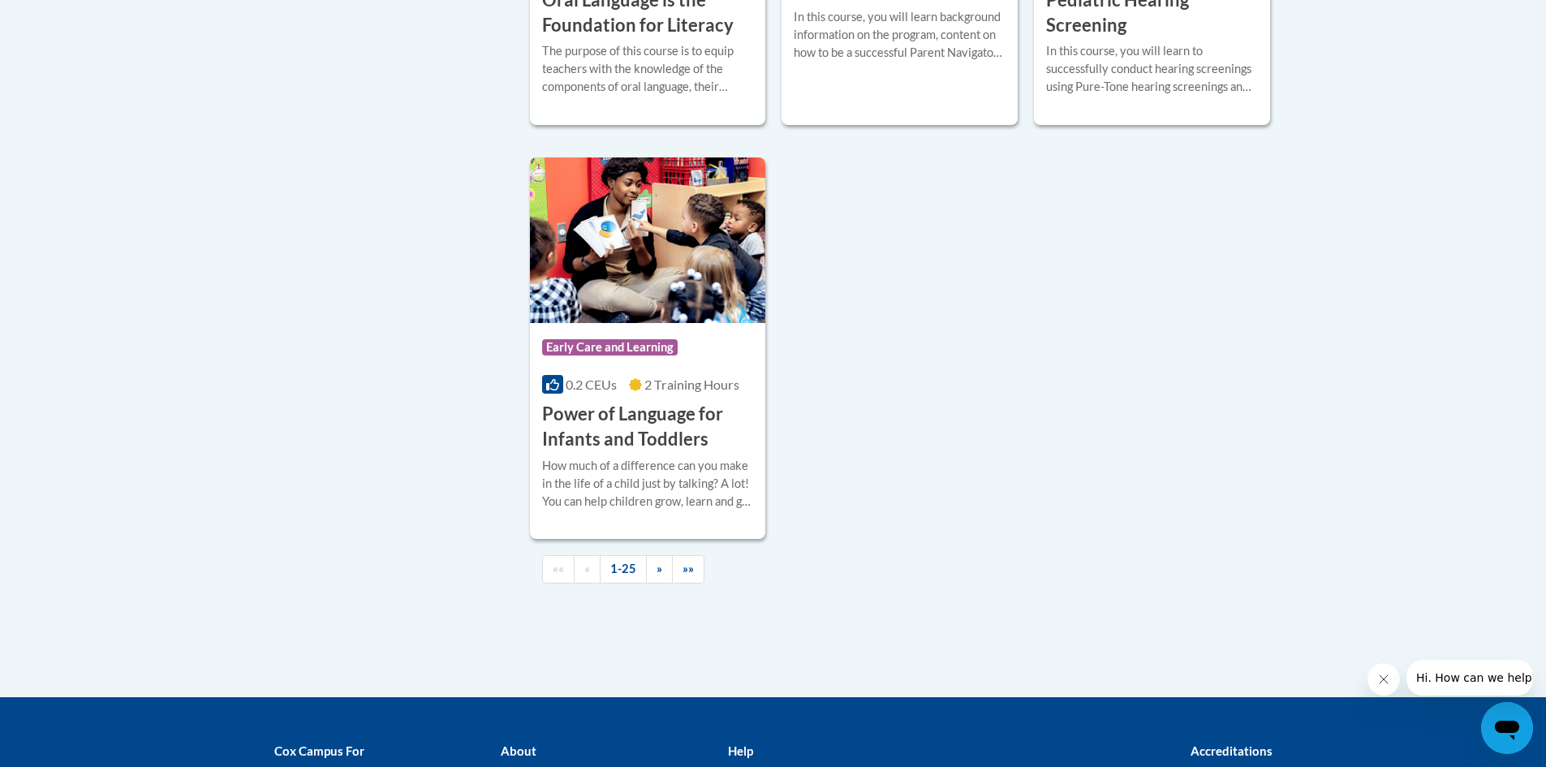
scroll to position [3814, 0]
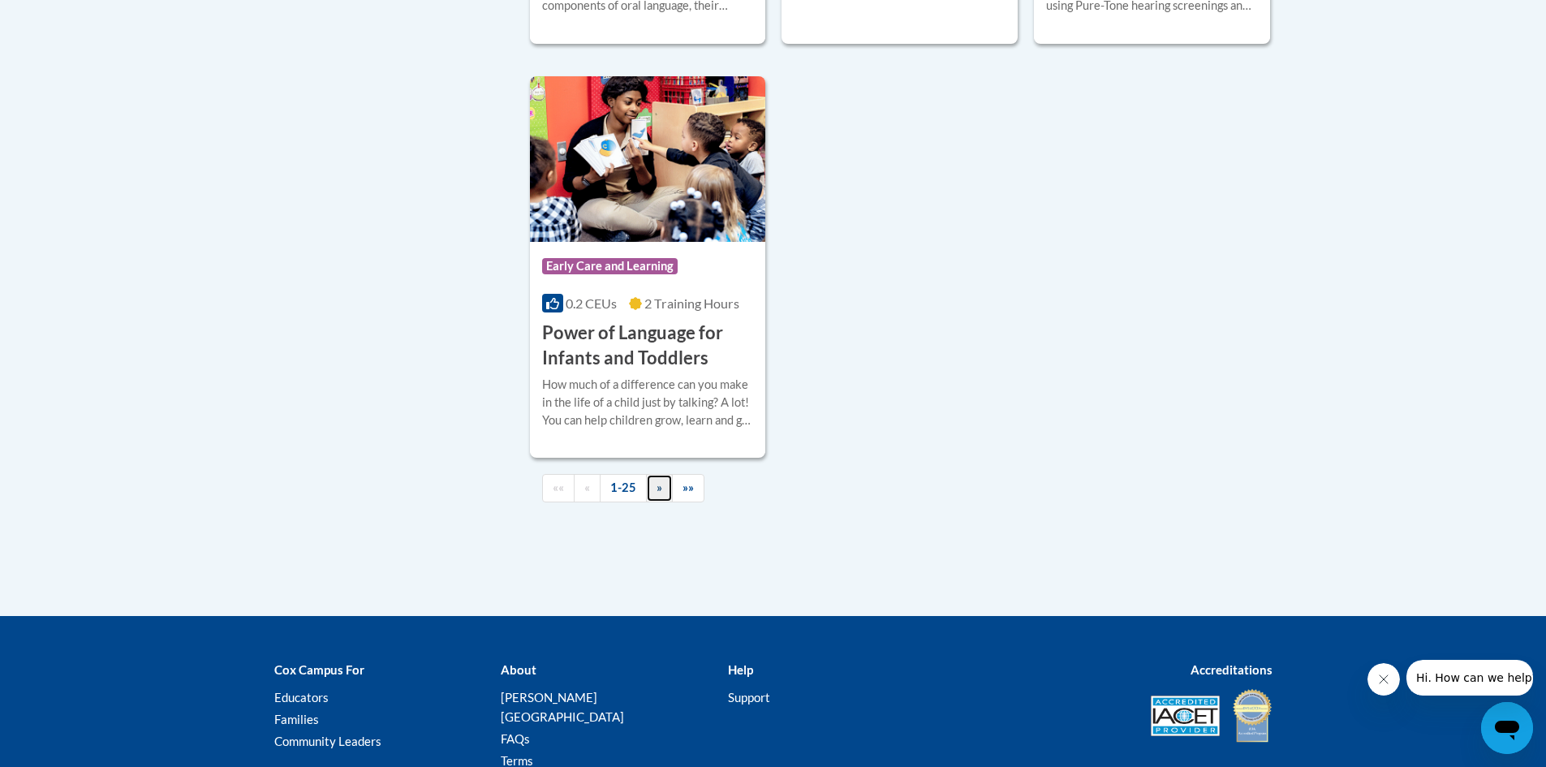
click at [652, 502] on link "»" at bounding box center [659, 488] width 27 height 28
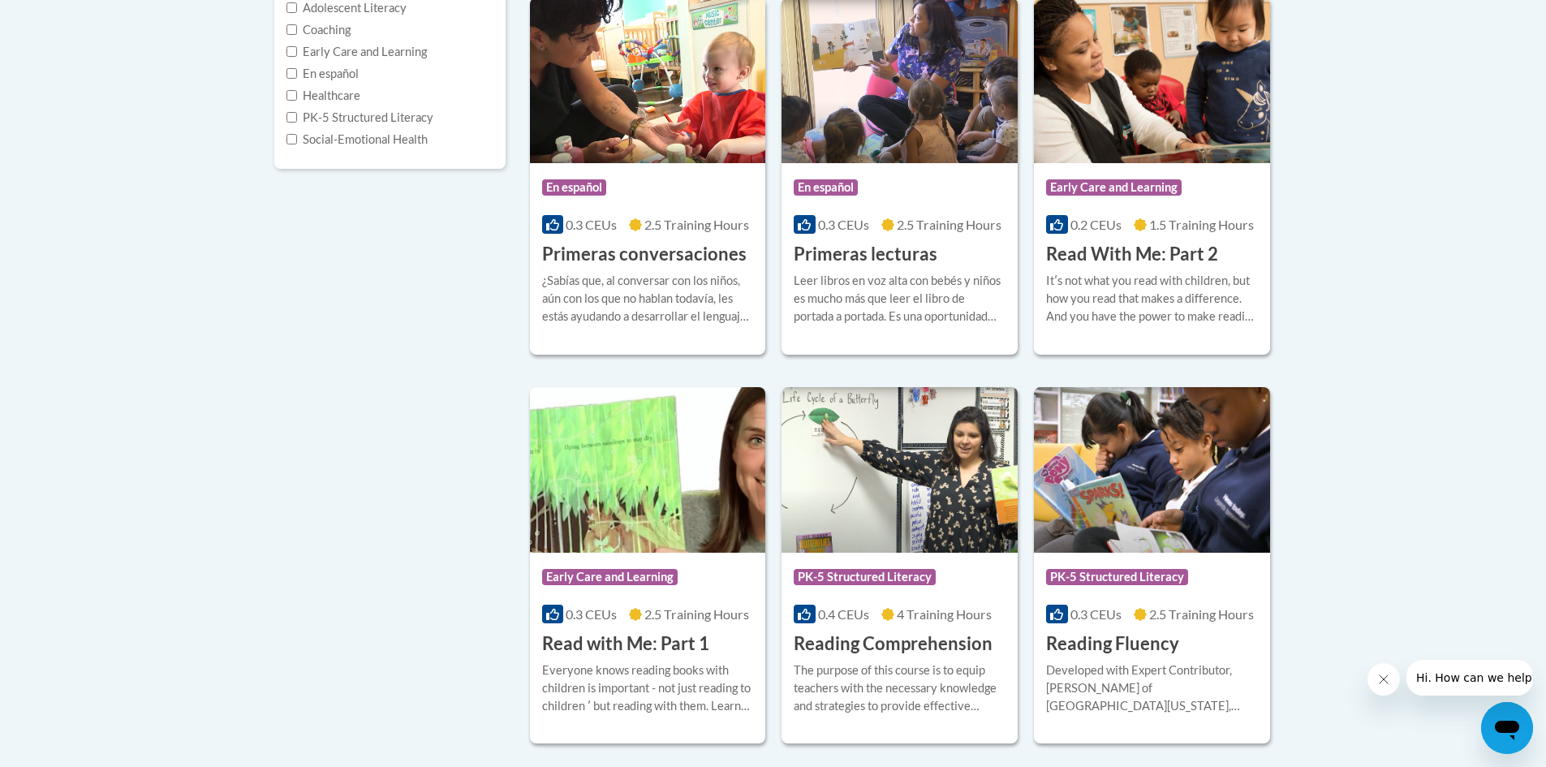
scroll to position [37, 0]
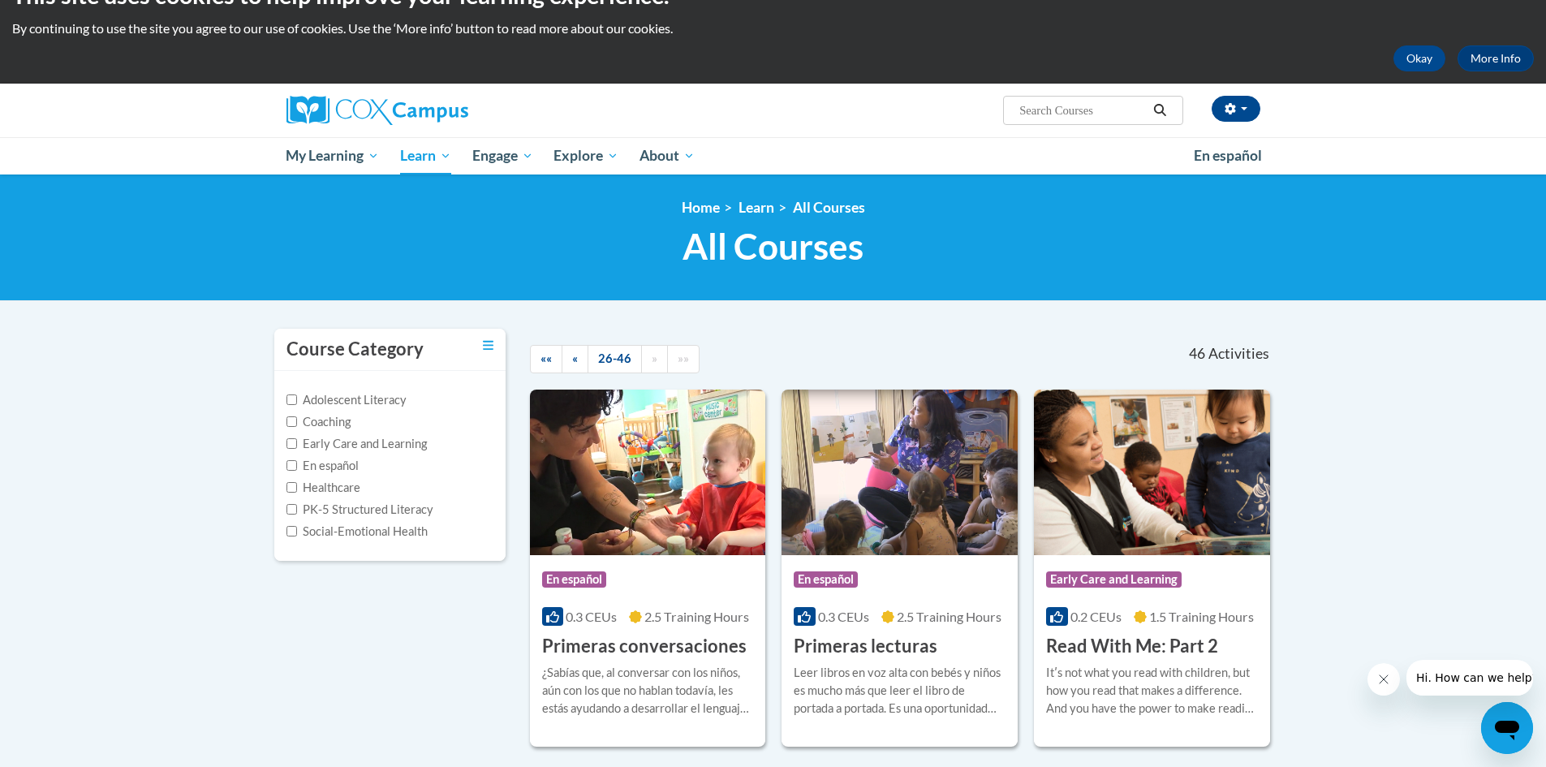
click at [320, 488] on label "Healthcare" at bounding box center [323, 488] width 74 height 18
click at [297, 488] on input "Healthcare" at bounding box center [291, 487] width 11 height 11
checkbox input "true"
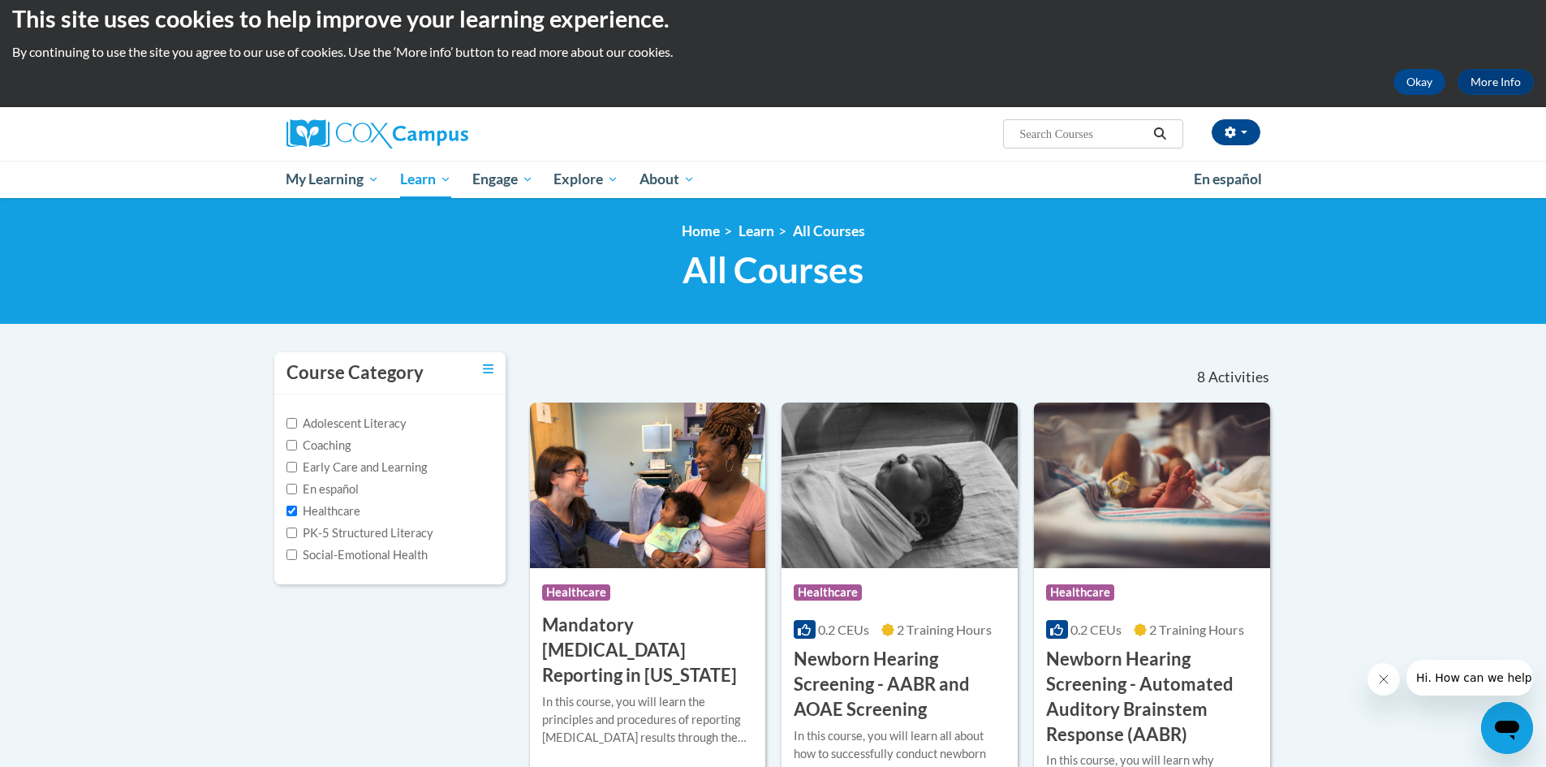
scroll to position [0, 0]
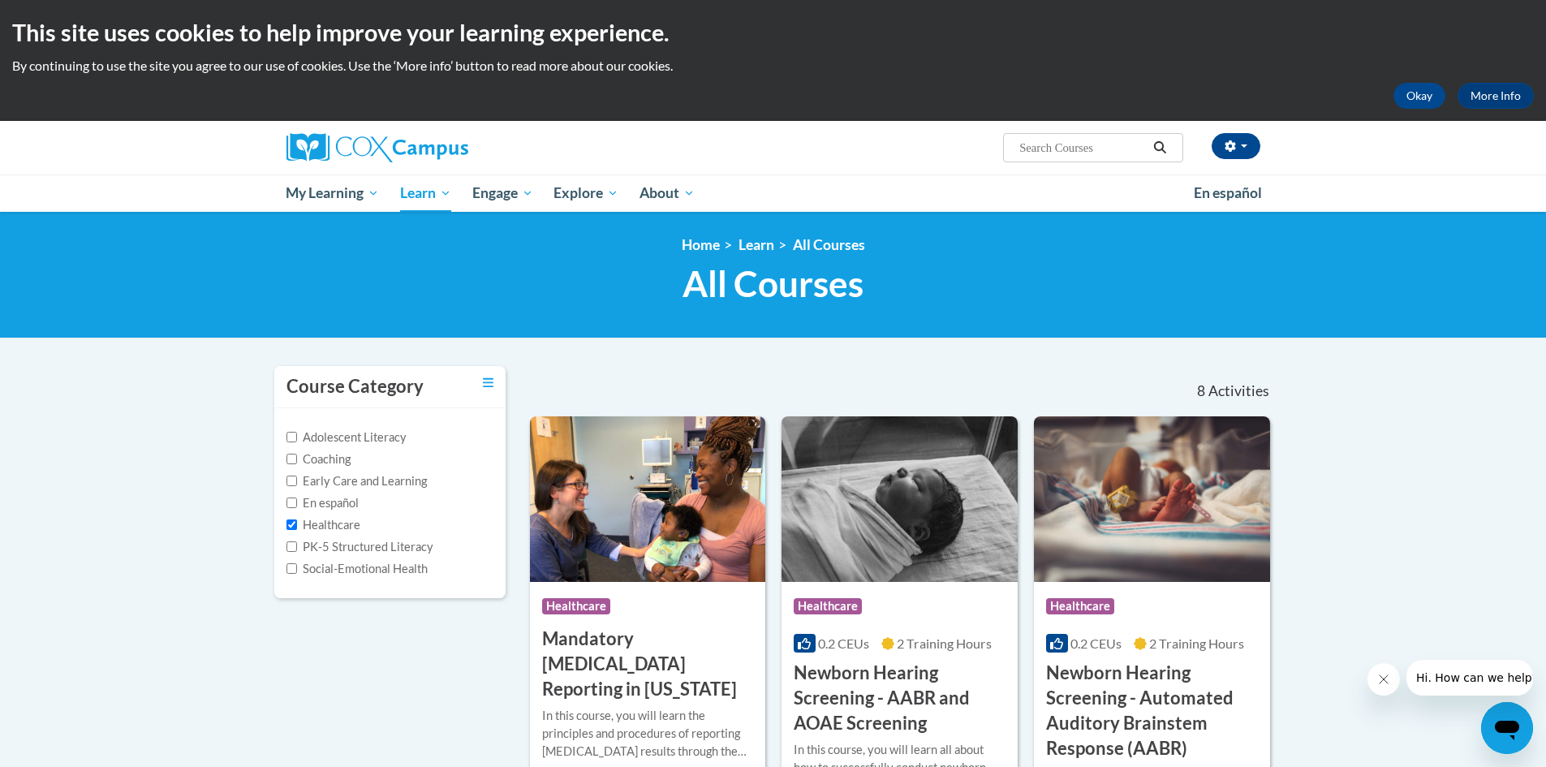
click at [344, 546] on label "PK-5 Structured Literacy" at bounding box center [359, 547] width 147 height 18
click at [297, 546] on input "PK-5 Structured Literacy" at bounding box center [291, 546] width 11 height 11
checkbox input "true"
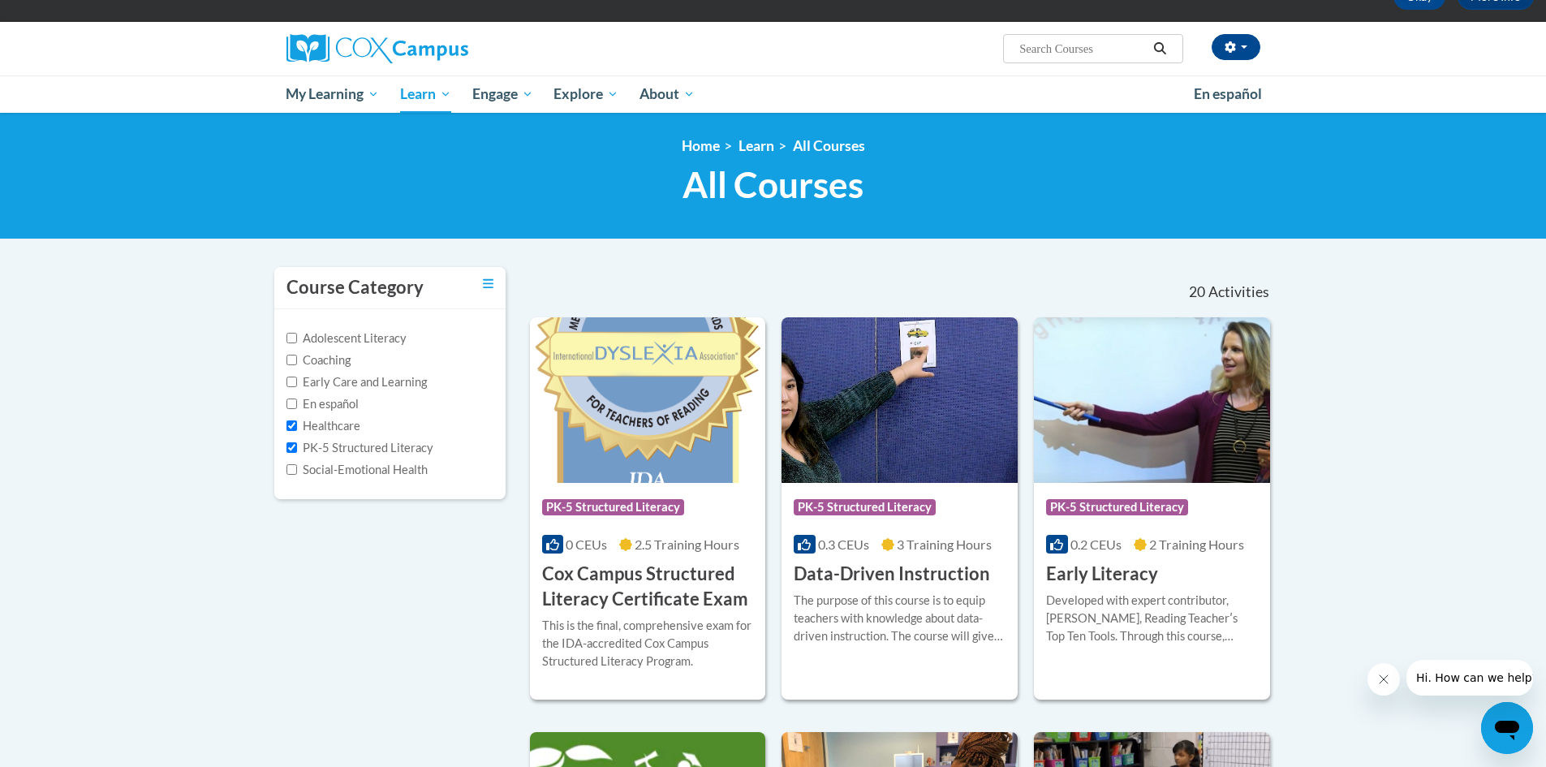
scroll to position [81, 0]
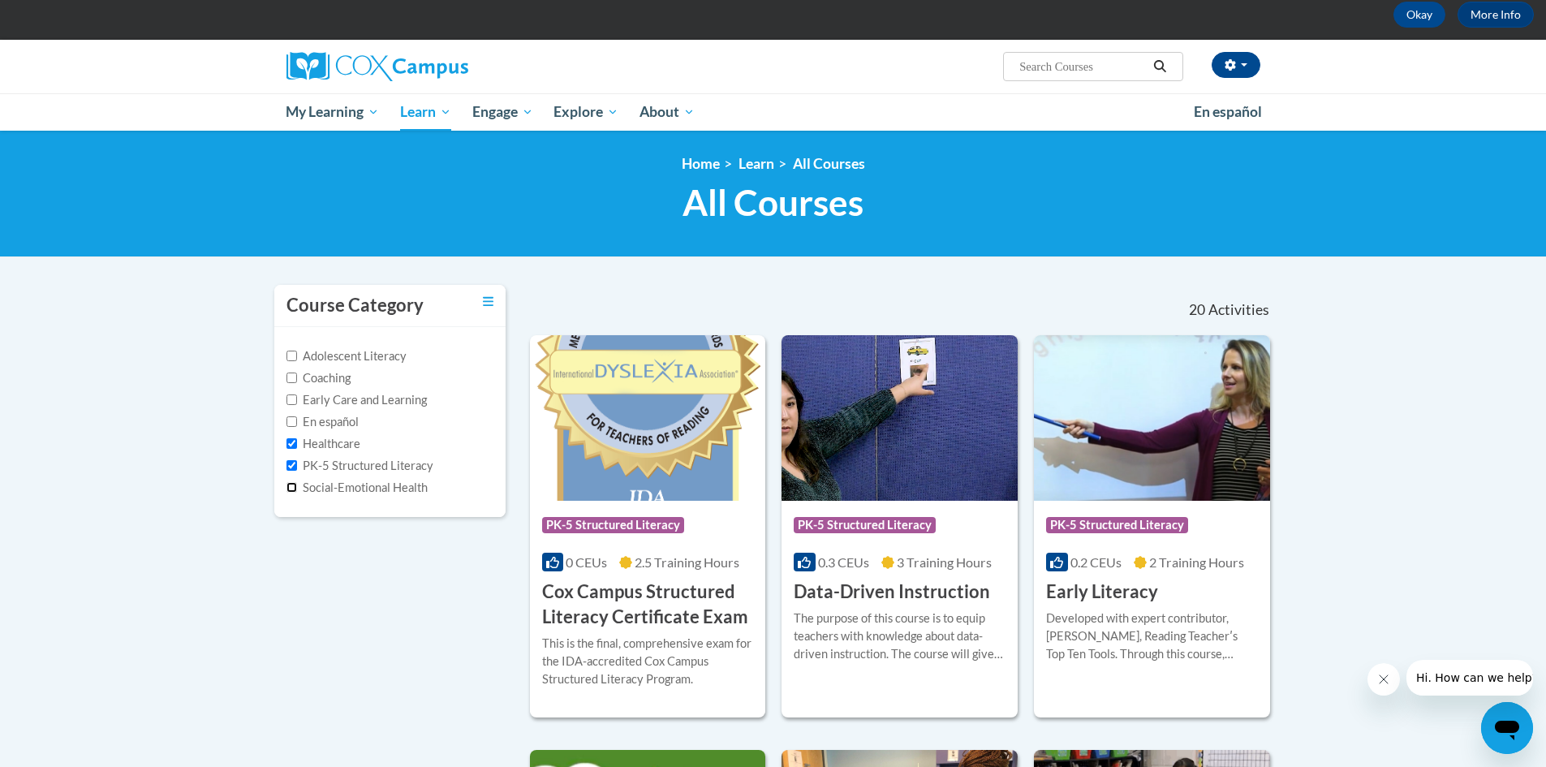
click at [292, 488] on input "Social-Emotional Health" at bounding box center [291, 487] width 11 height 11
checkbox input "true"
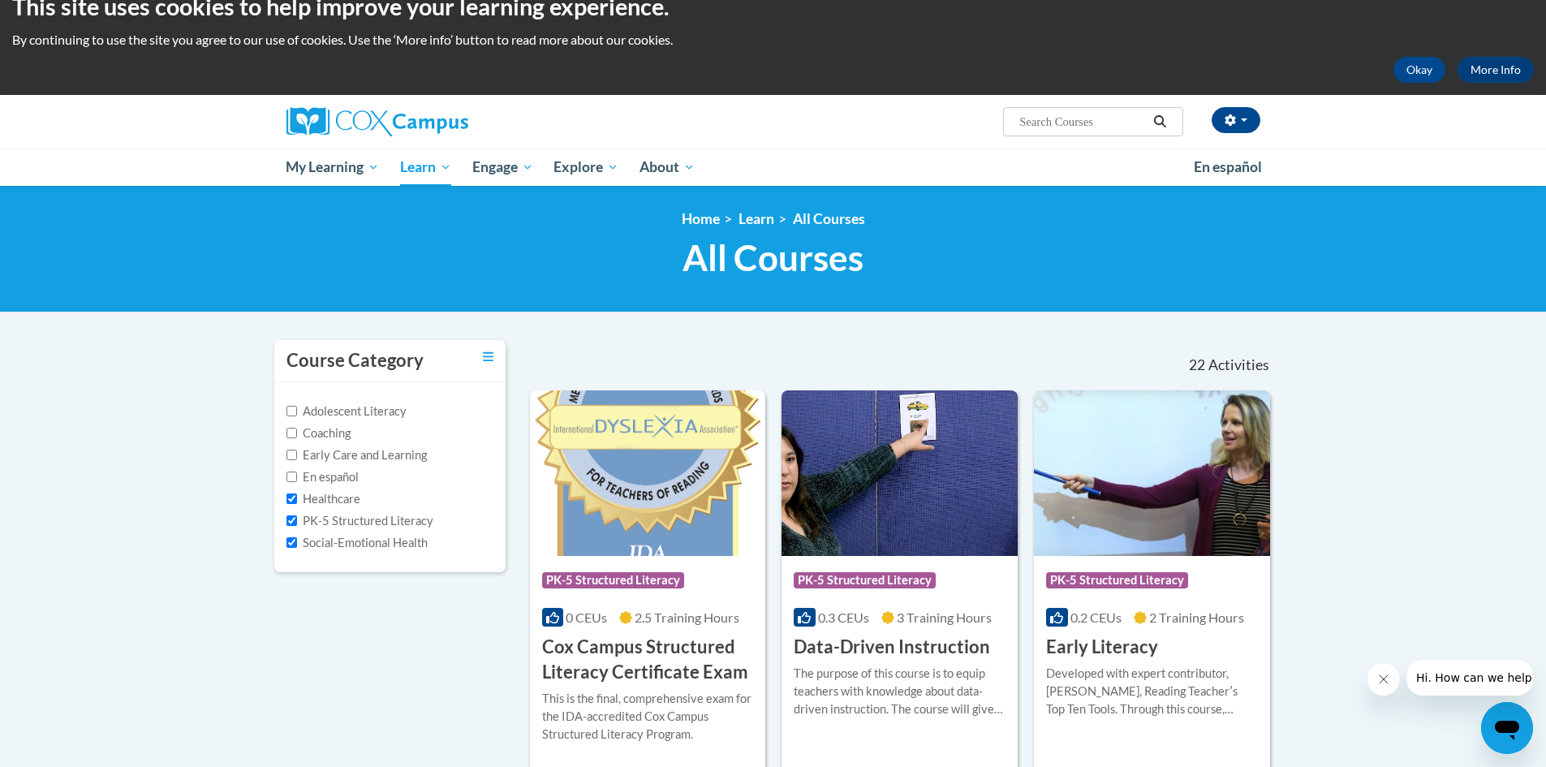
scroll to position [0, 0]
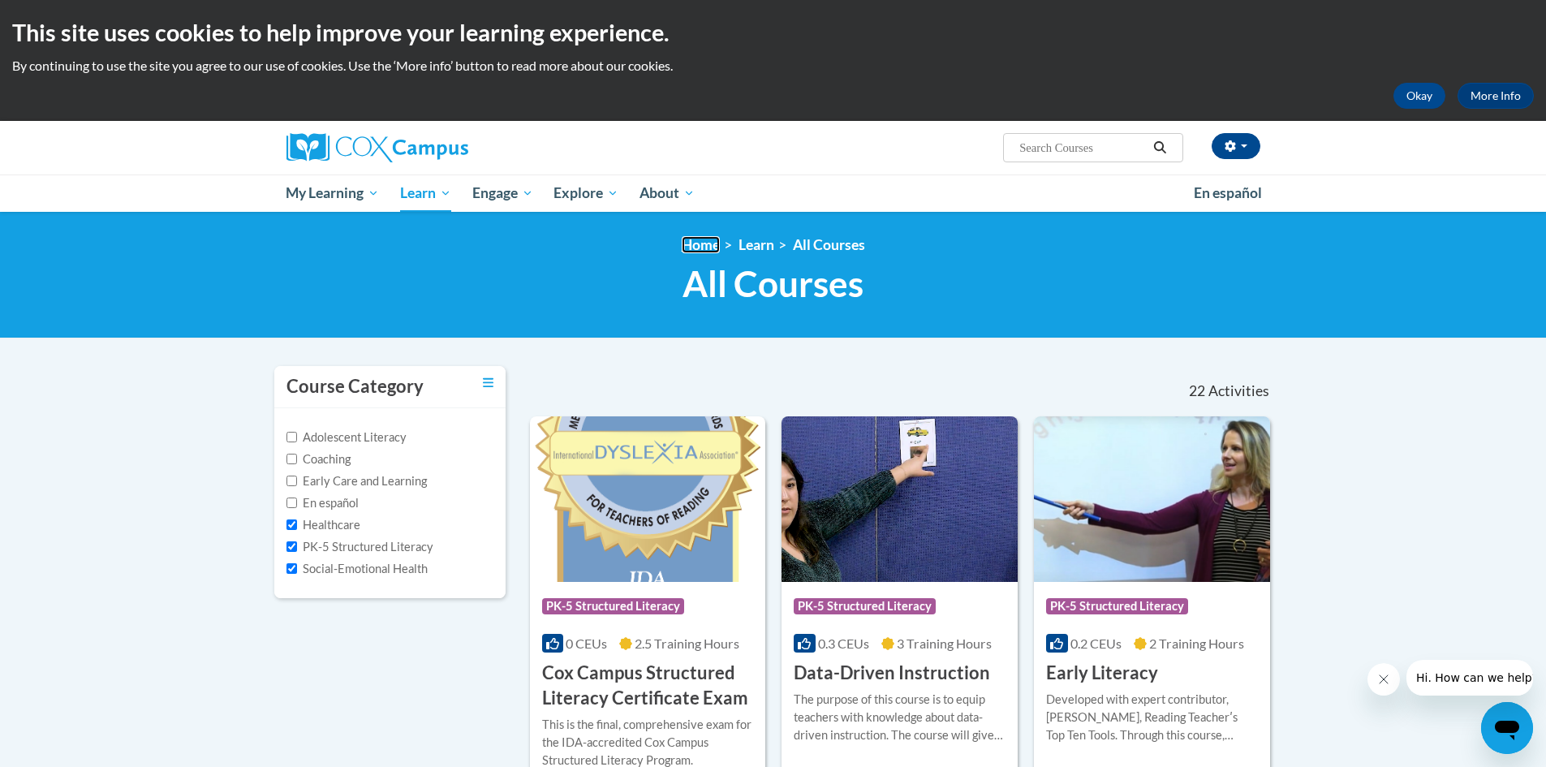
click at [709, 245] on link "Home" at bounding box center [701, 244] width 38 height 17
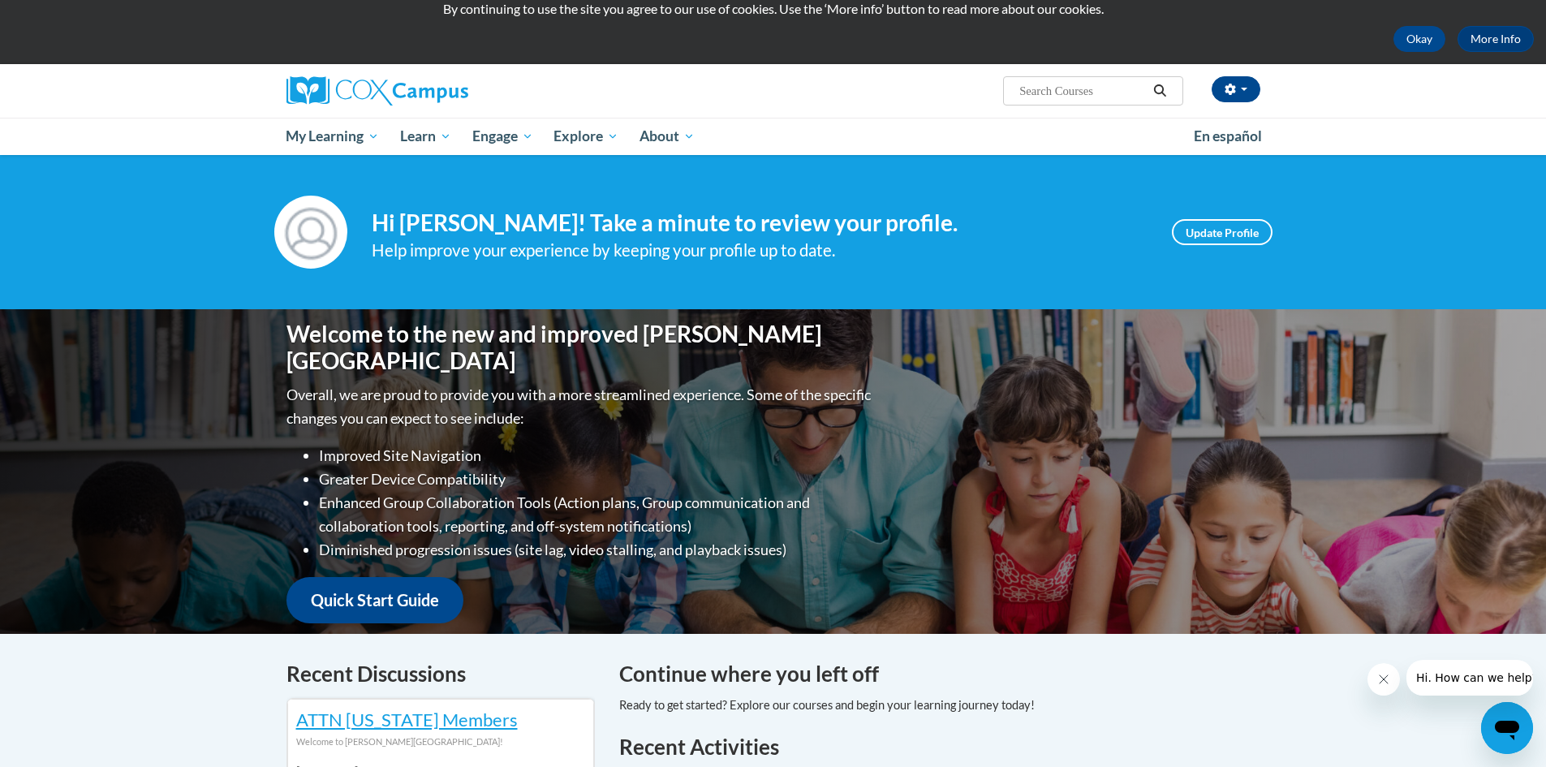
scroll to position [162, 0]
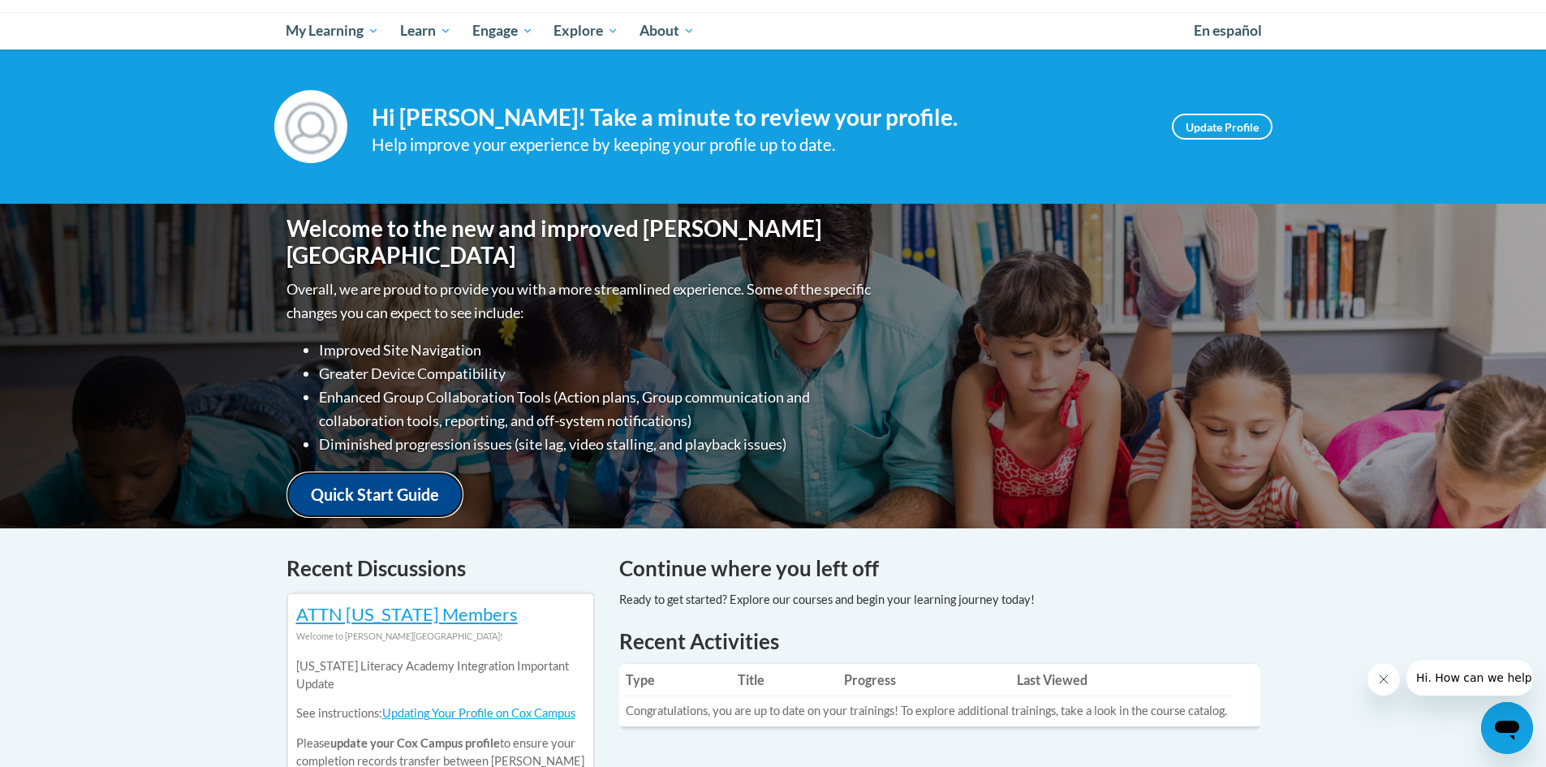
click at [391, 488] on link "Quick Start Guide" at bounding box center [374, 494] width 177 height 46
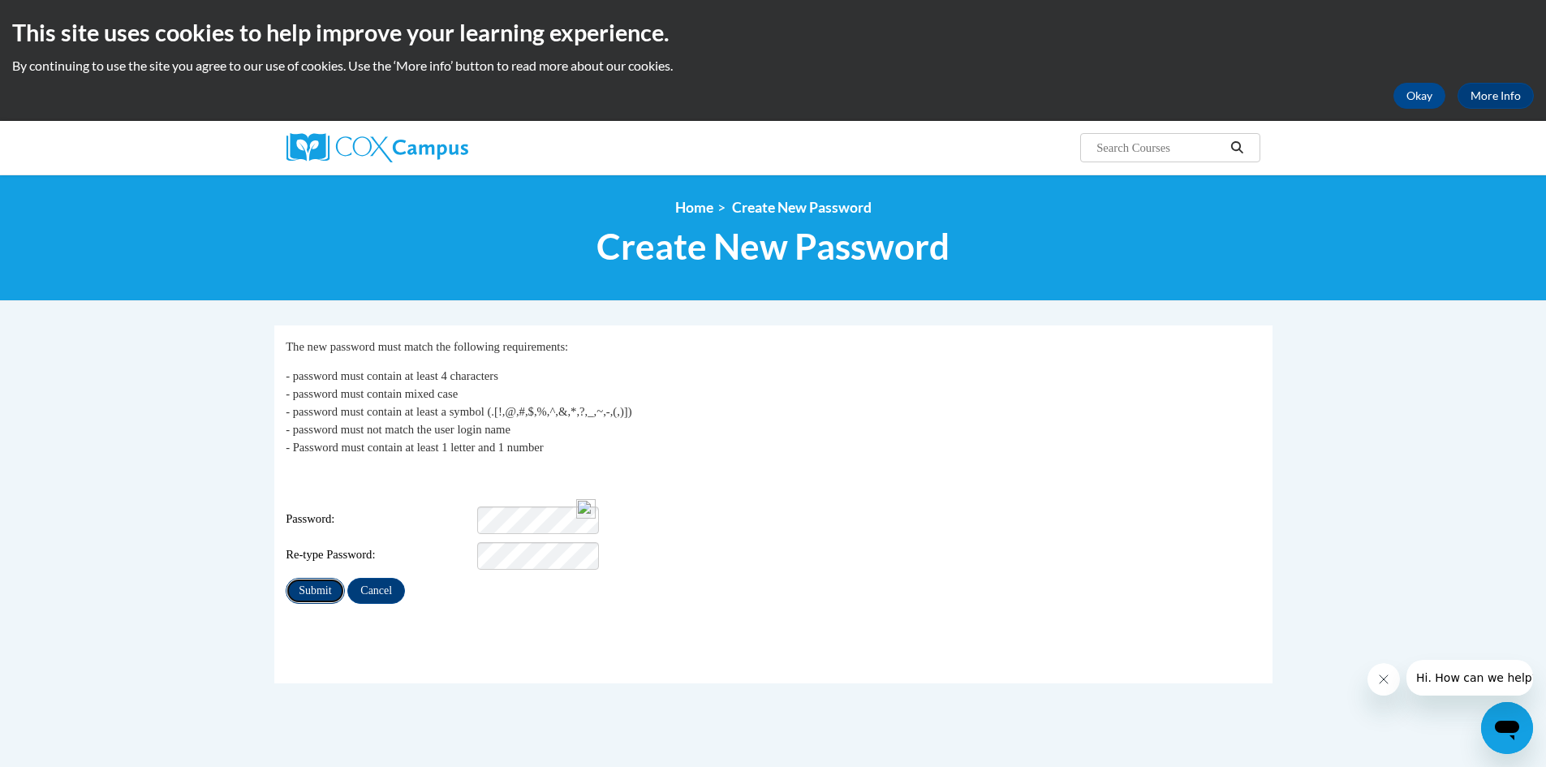
click at [321, 582] on input "Submit" at bounding box center [315, 591] width 58 height 26
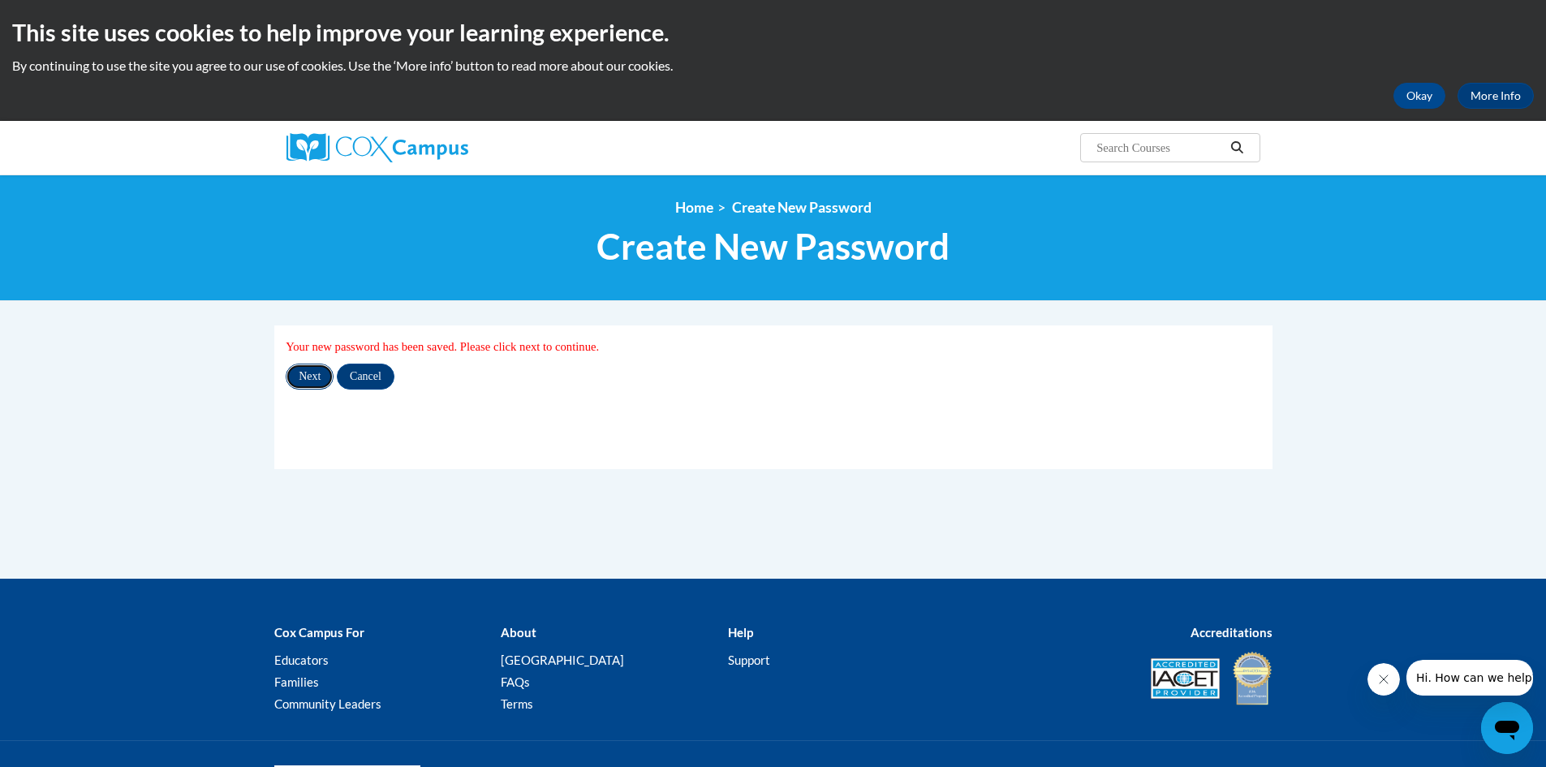
click at [317, 379] on input "Next" at bounding box center [310, 377] width 48 height 26
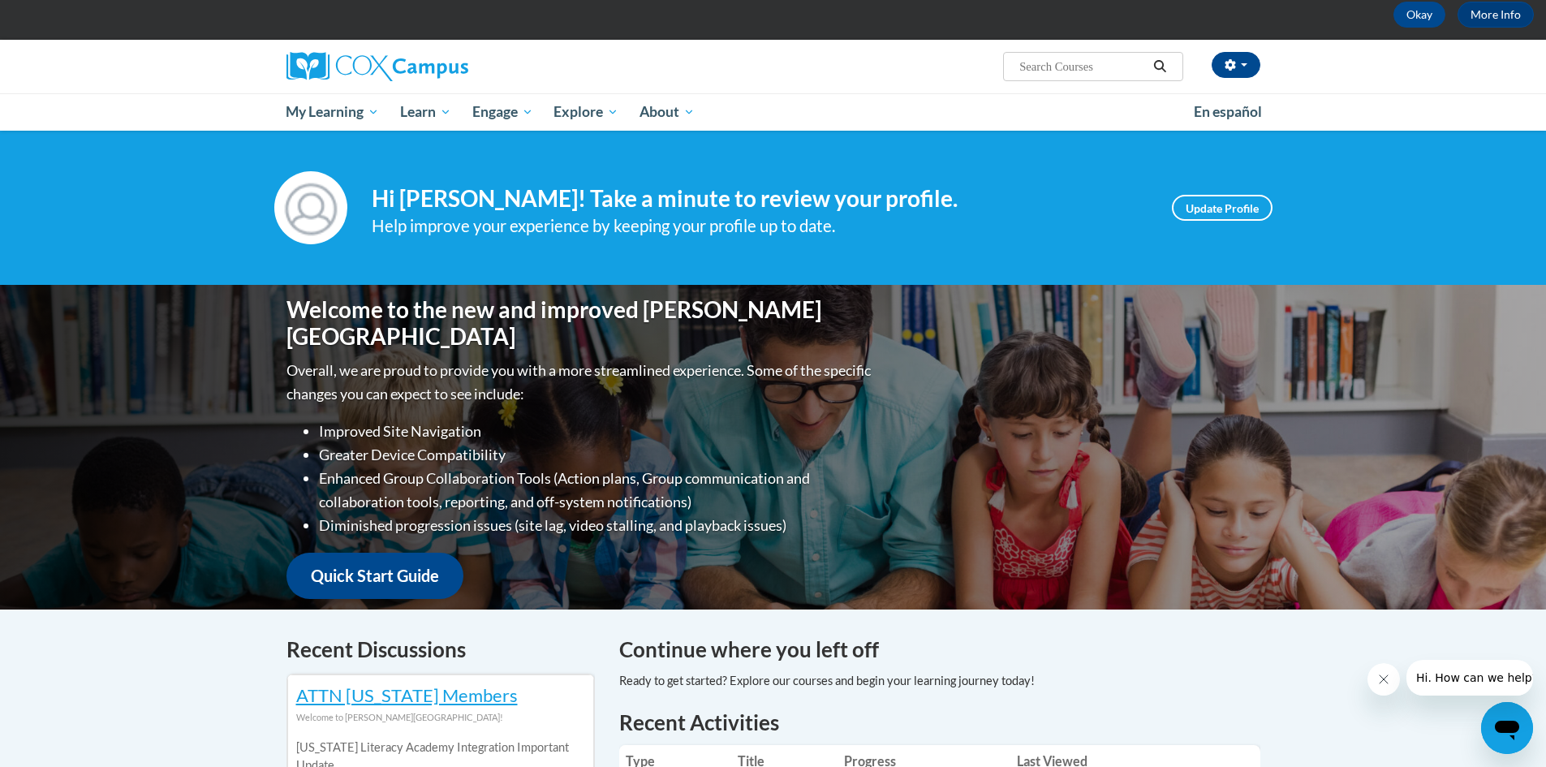
scroll to position [162, 0]
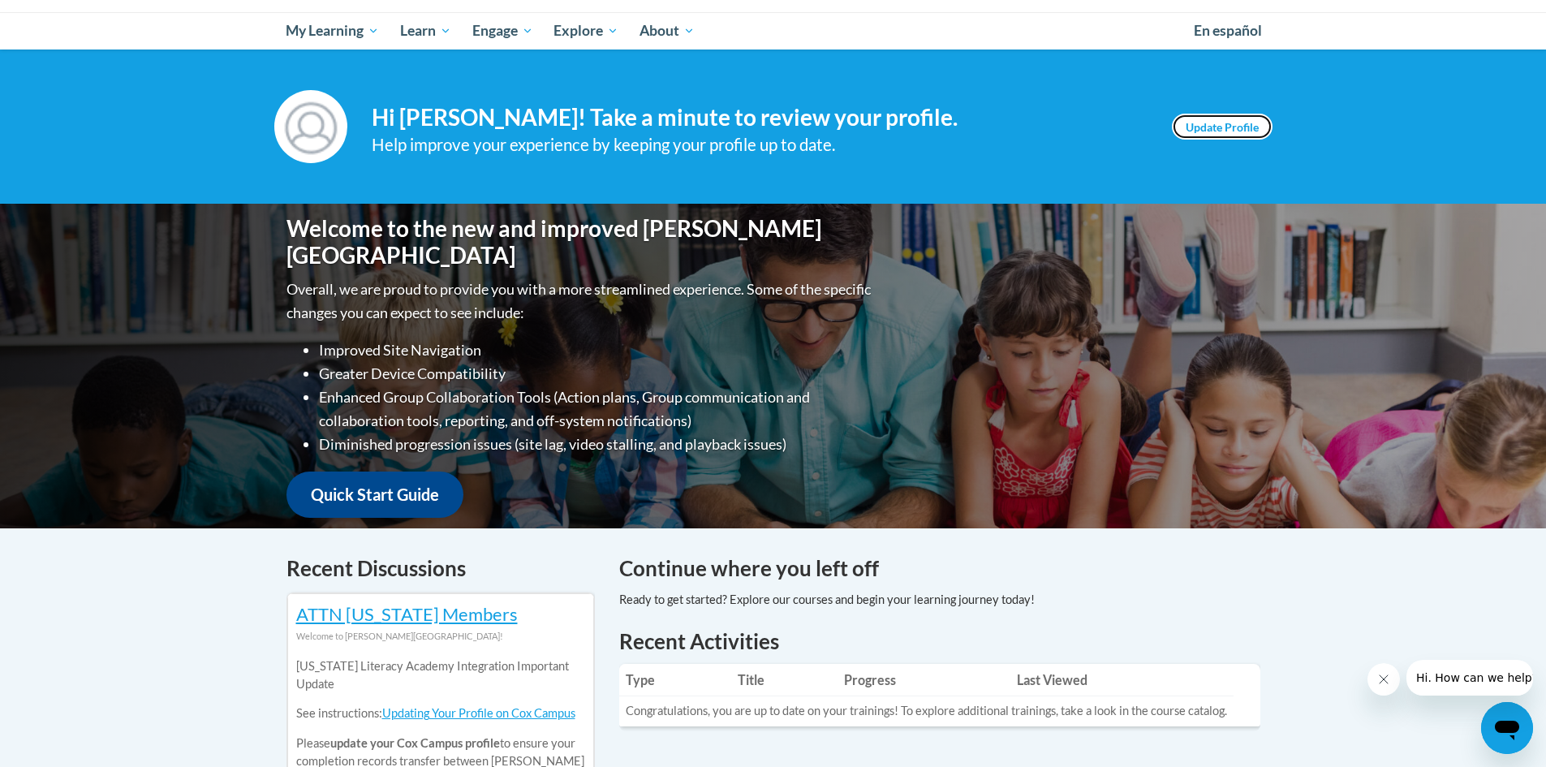
click at [1184, 130] on link "Update Profile" at bounding box center [1222, 127] width 101 height 26
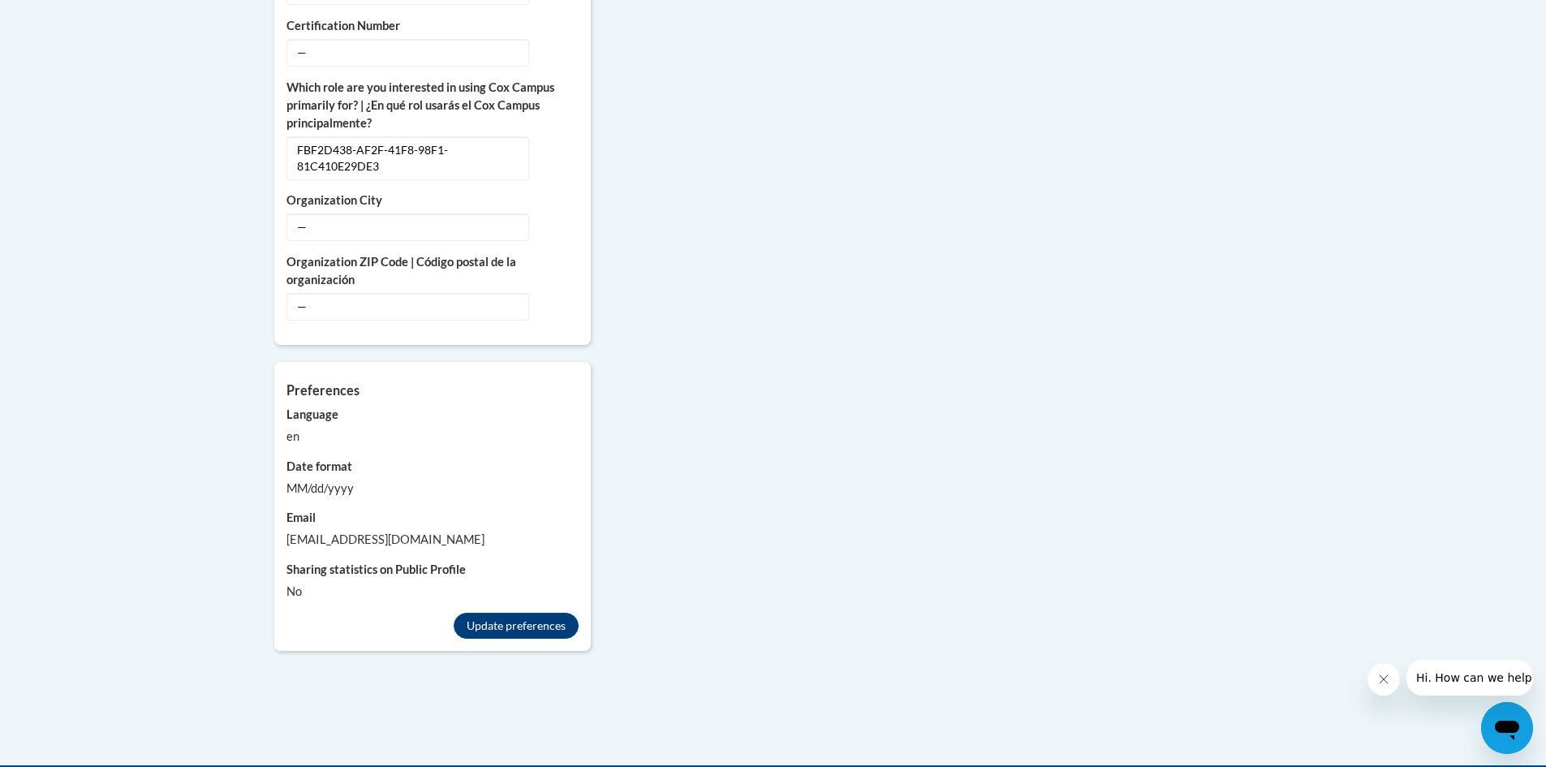
scroll to position [974, 0]
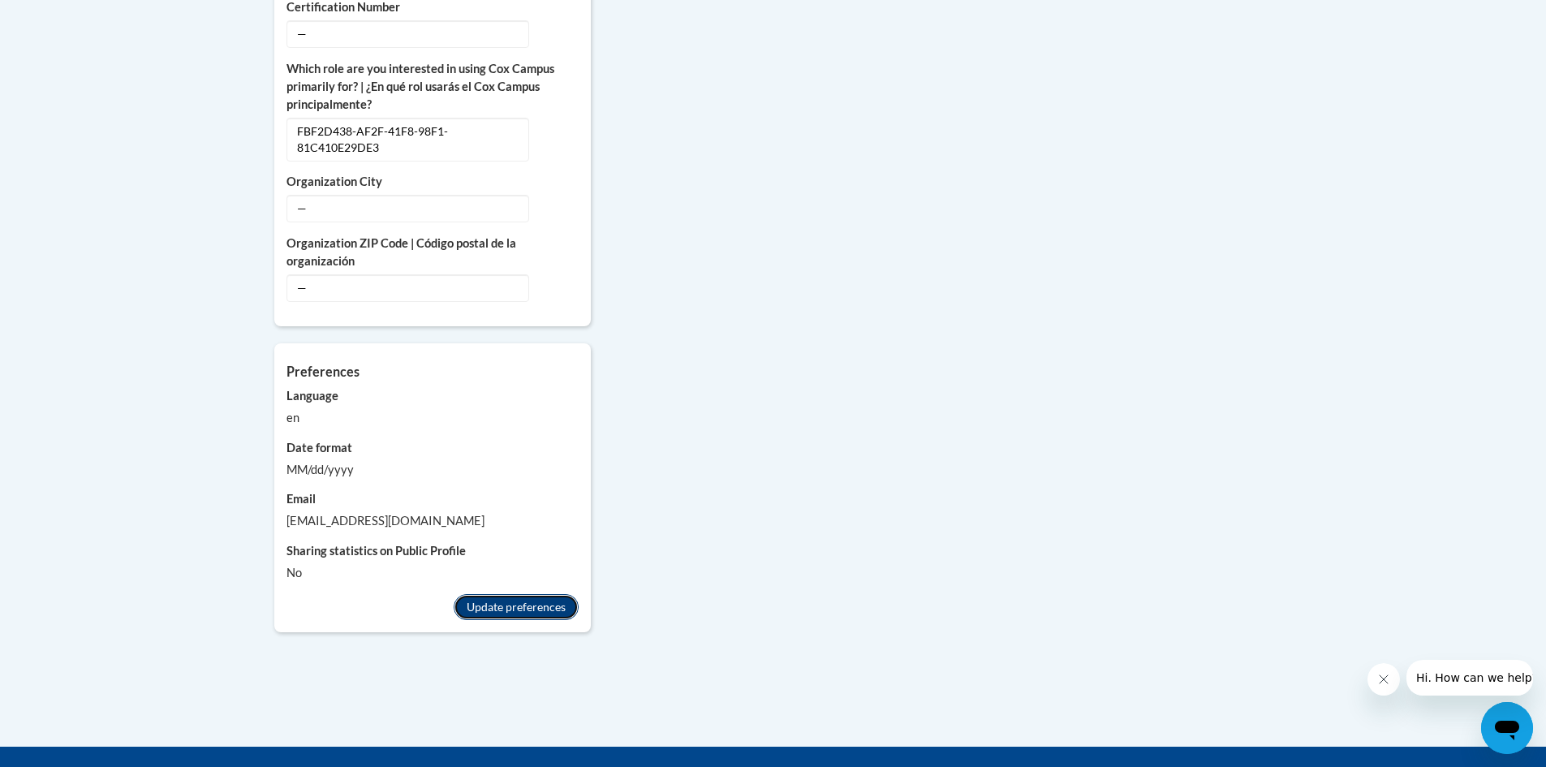
click at [510, 594] on button "Update preferences" at bounding box center [516, 607] width 125 height 26
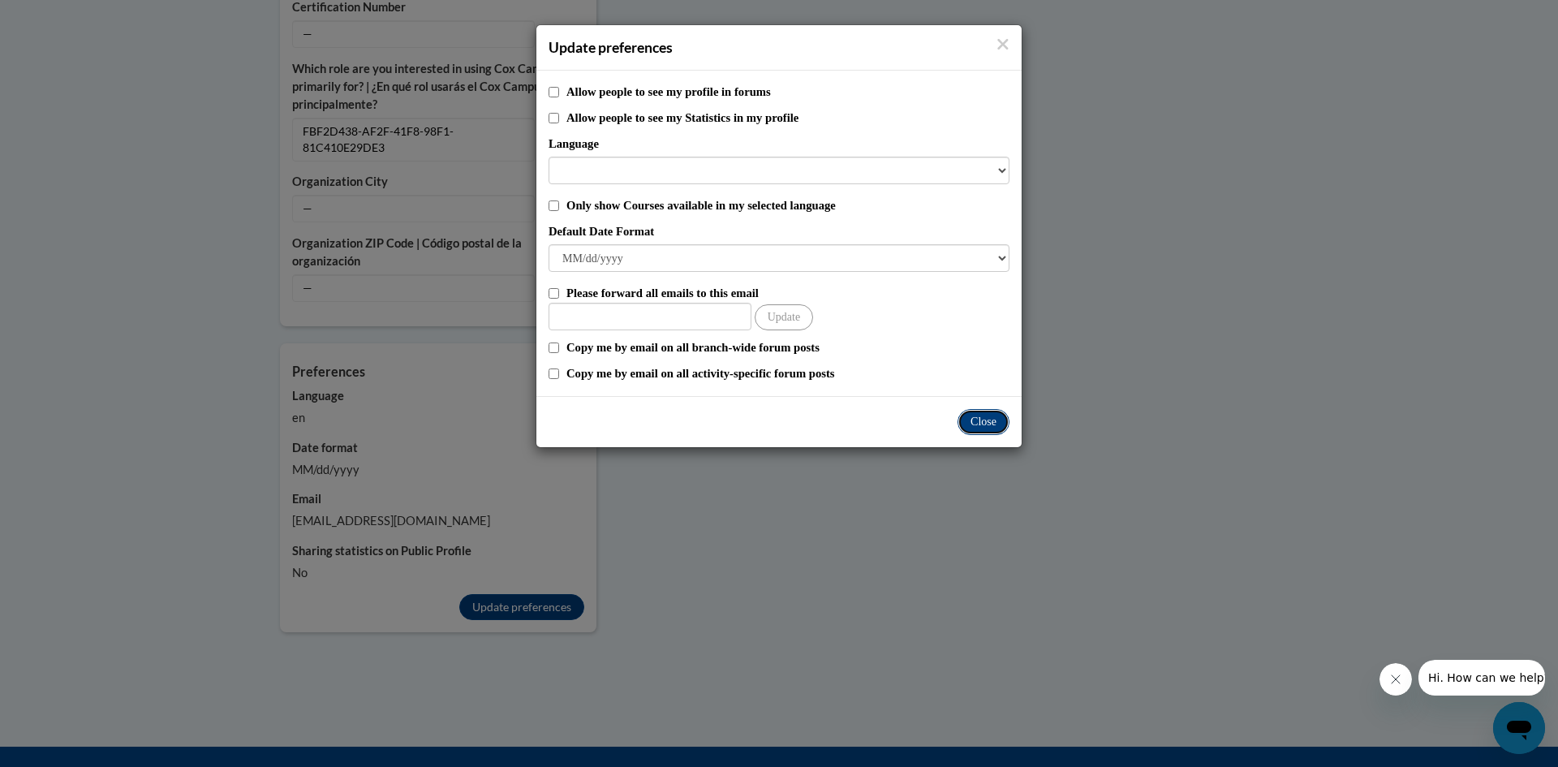
click at [964, 421] on button "Close" at bounding box center [983, 422] width 52 height 26
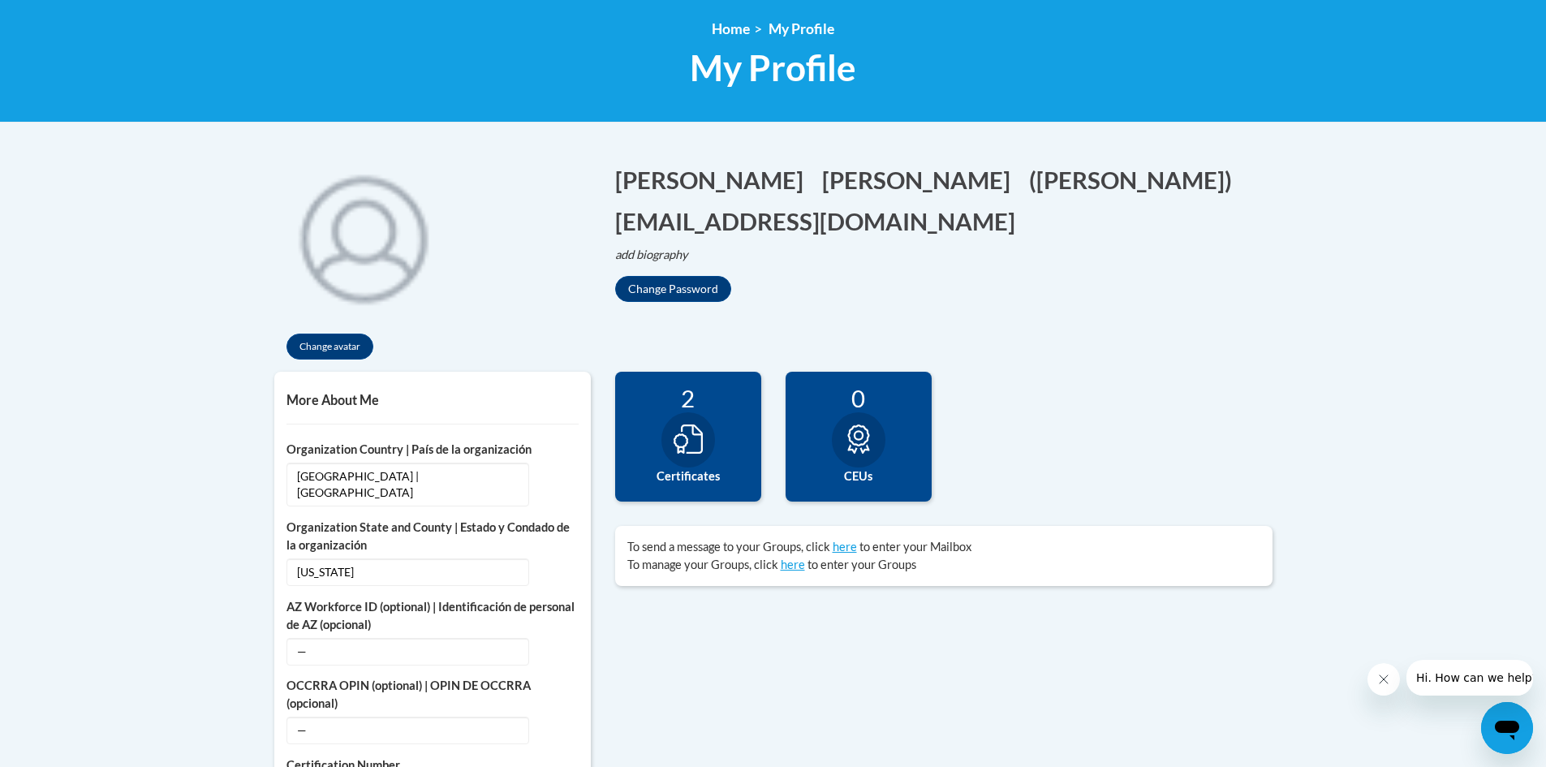
scroll to position [162, 0]
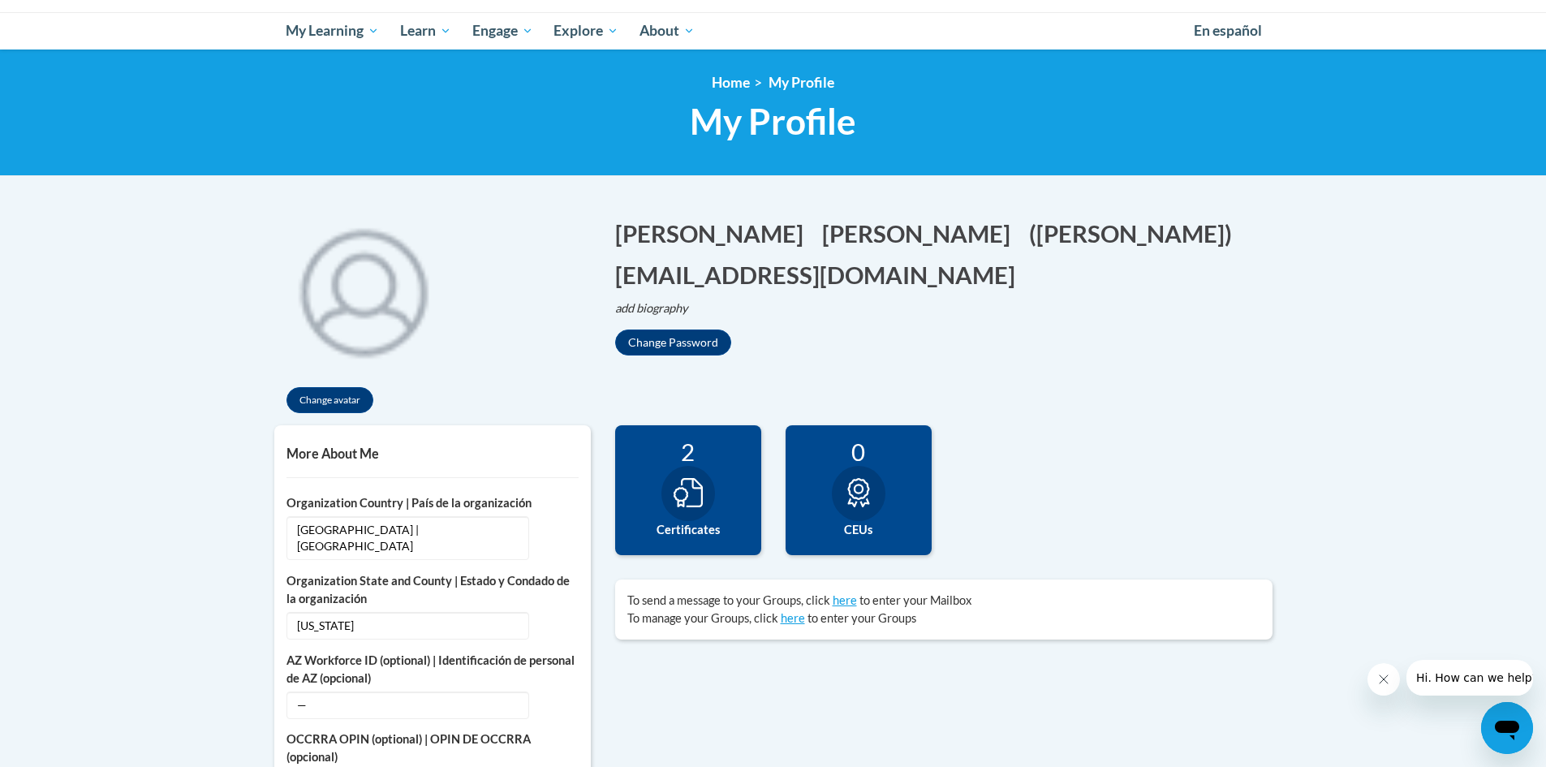
click at [700, 491] on icon at bounding box center [687, 492] width 29 height 29
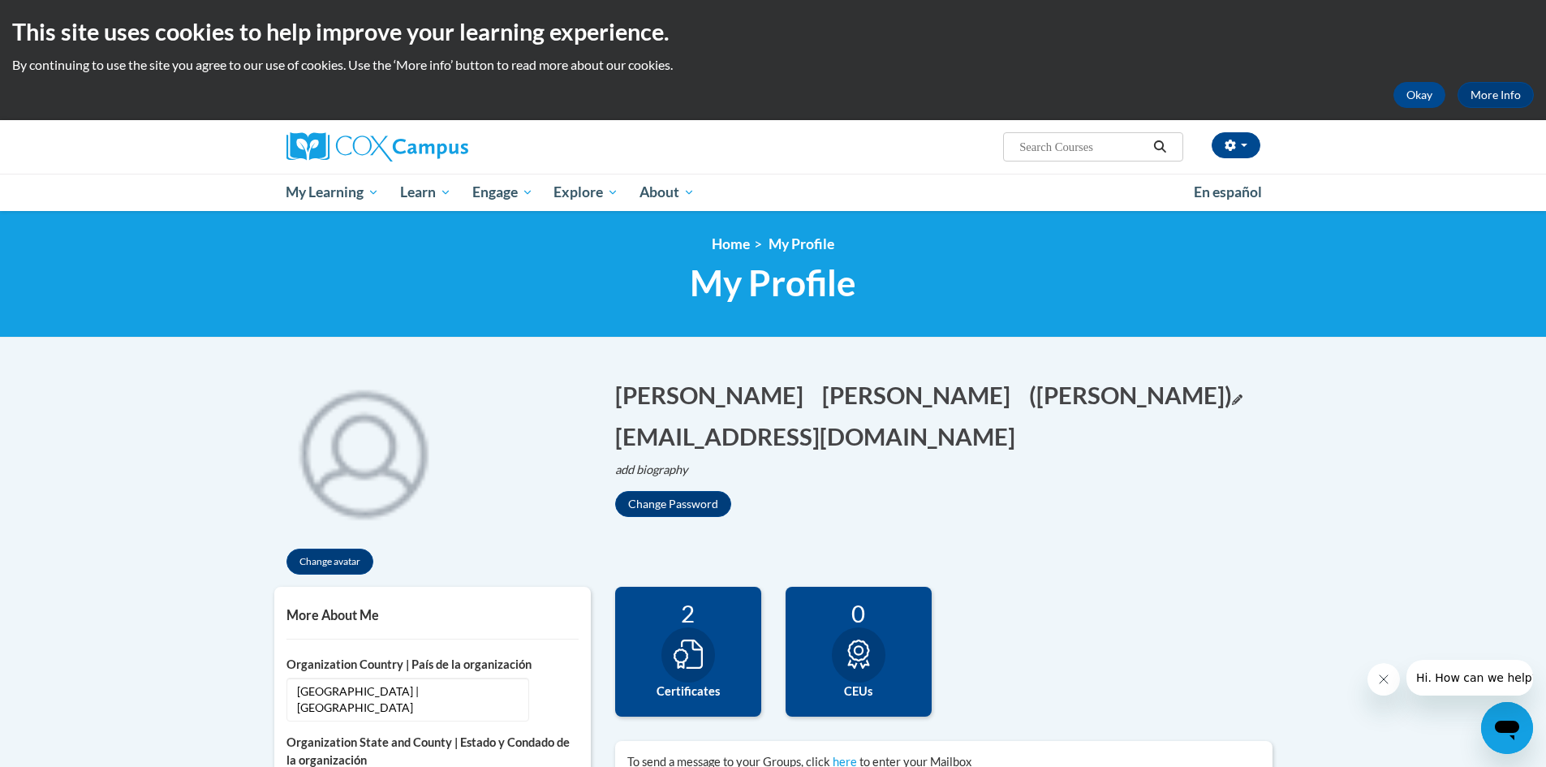
scroll to position [0, 0]
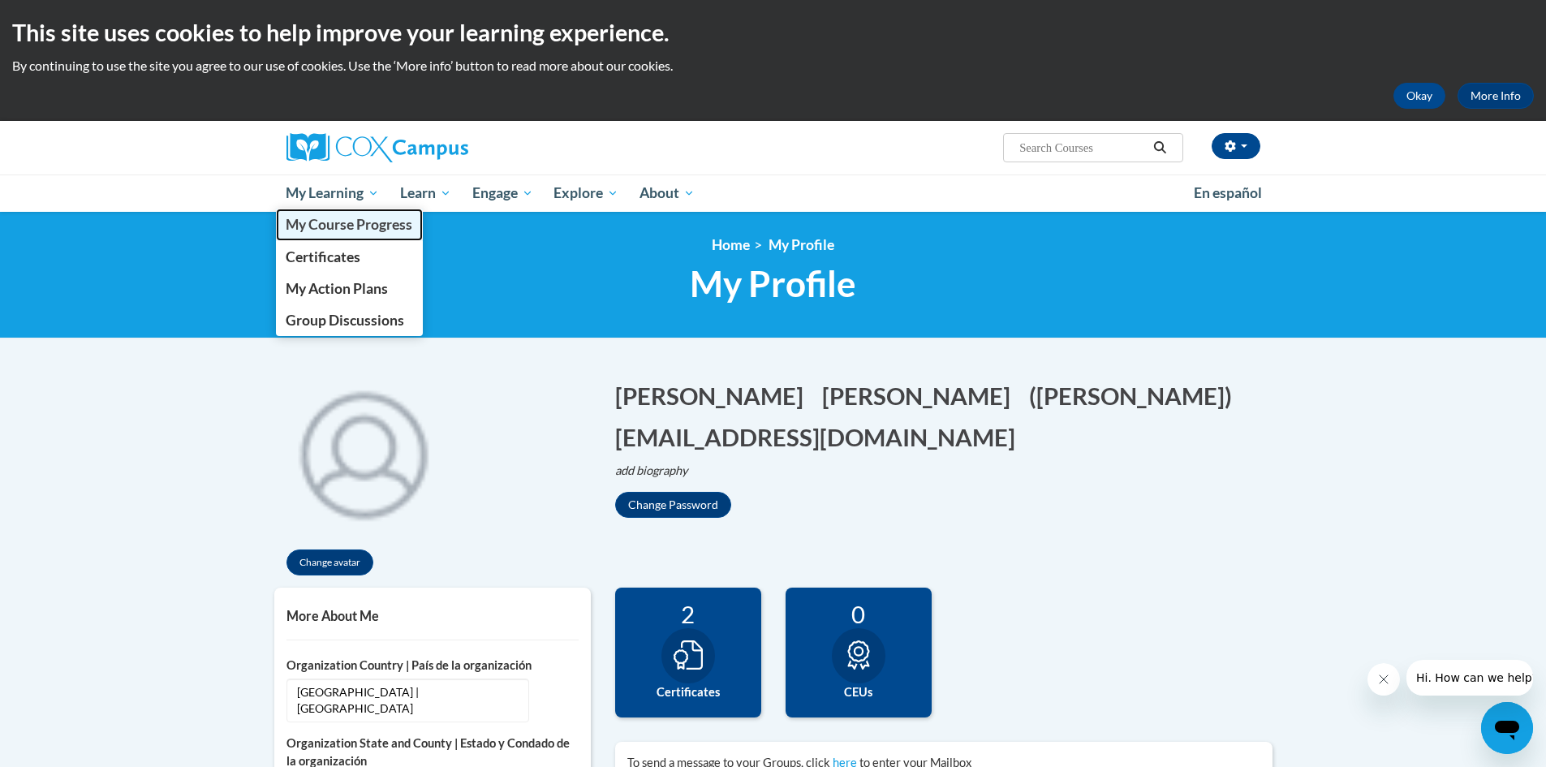
click at [303, 227] on span "My Course Progress" at bounding box center [349, 224] width 127 height 17
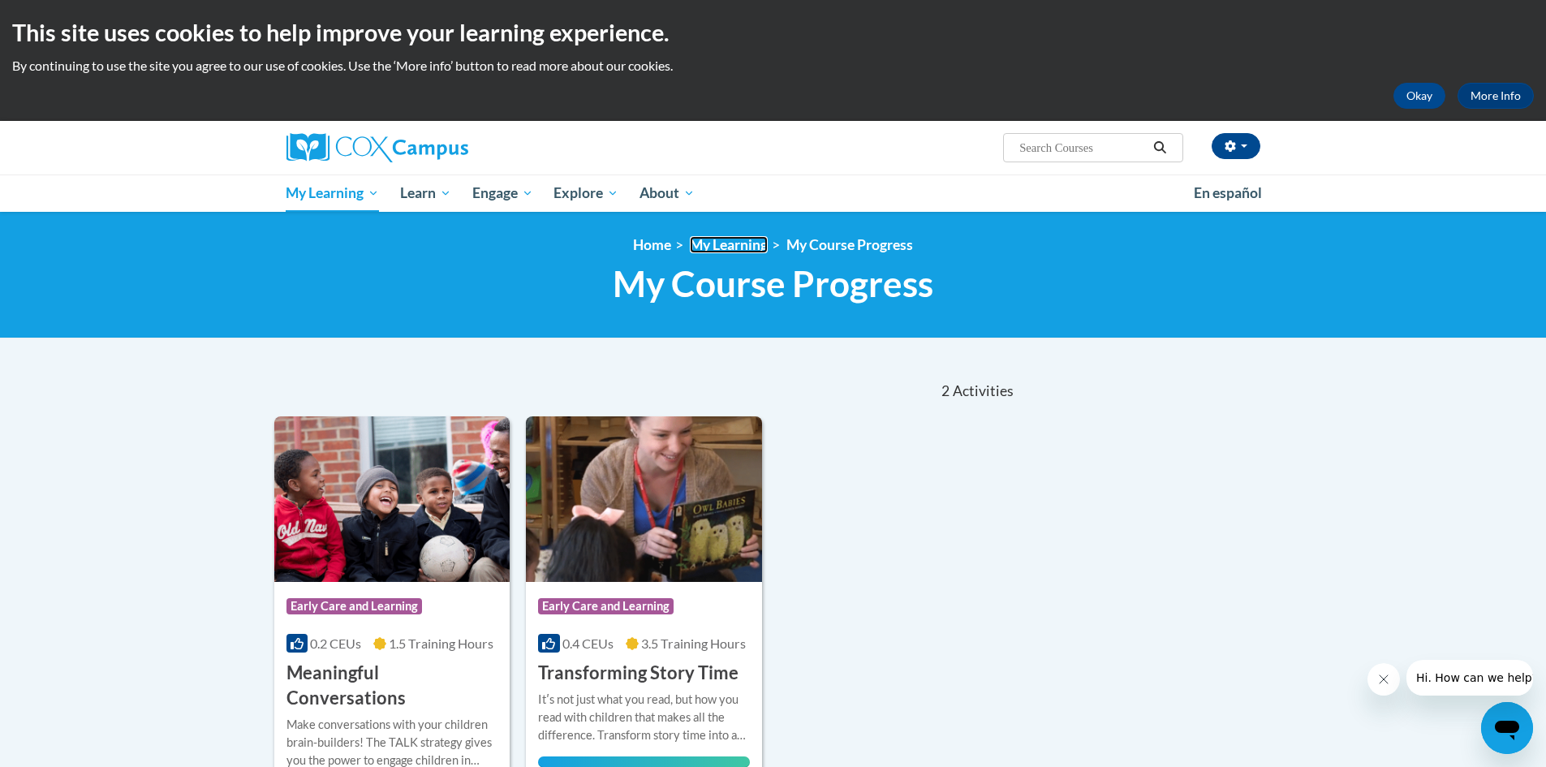
click at [743, 245] on link "My Learning" at bounding box center [729, 244] width 78 height 17
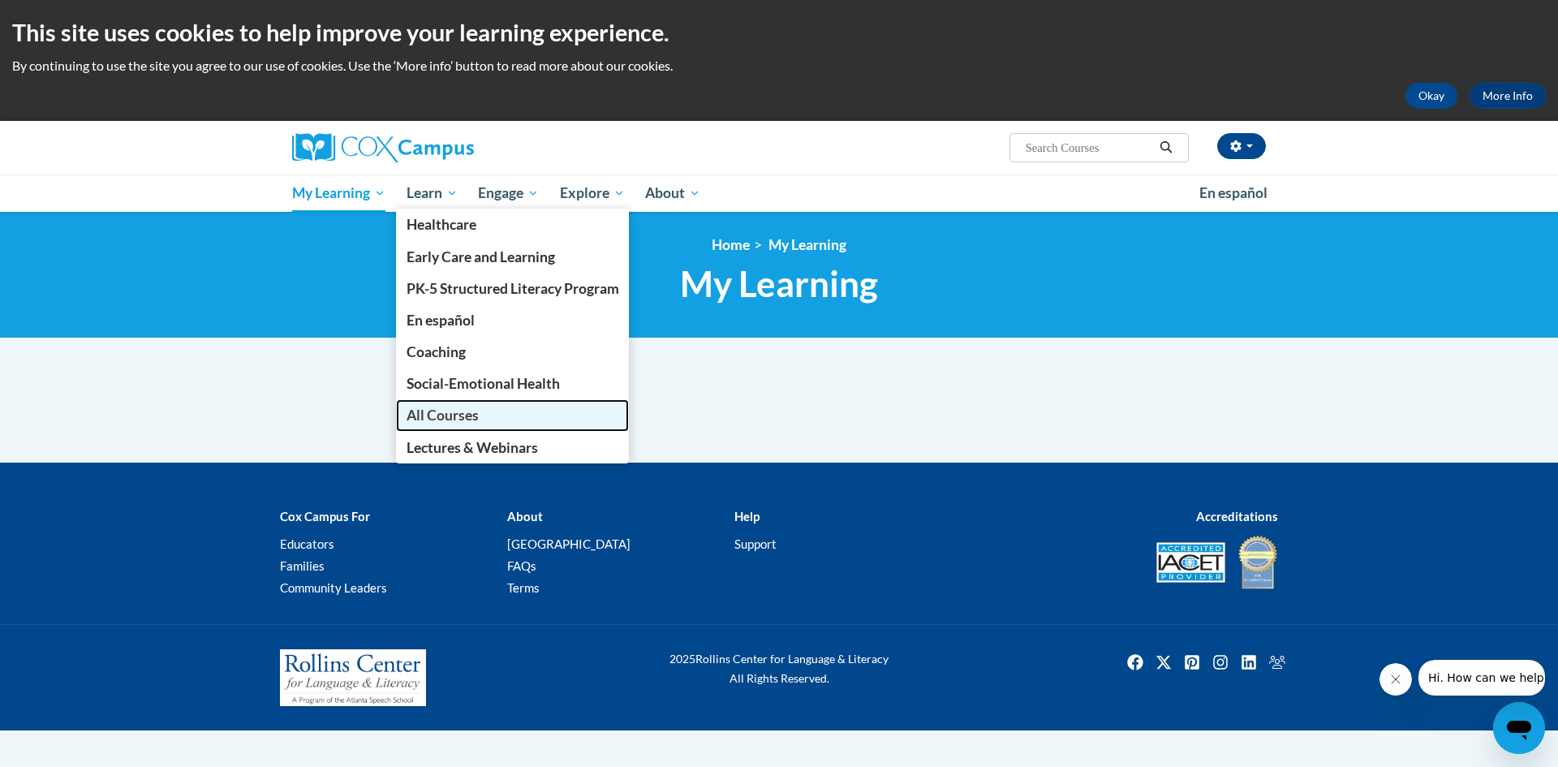
click at [450, 421] on span "All Courses" at bounding box center [443, 415] width 72 height 17
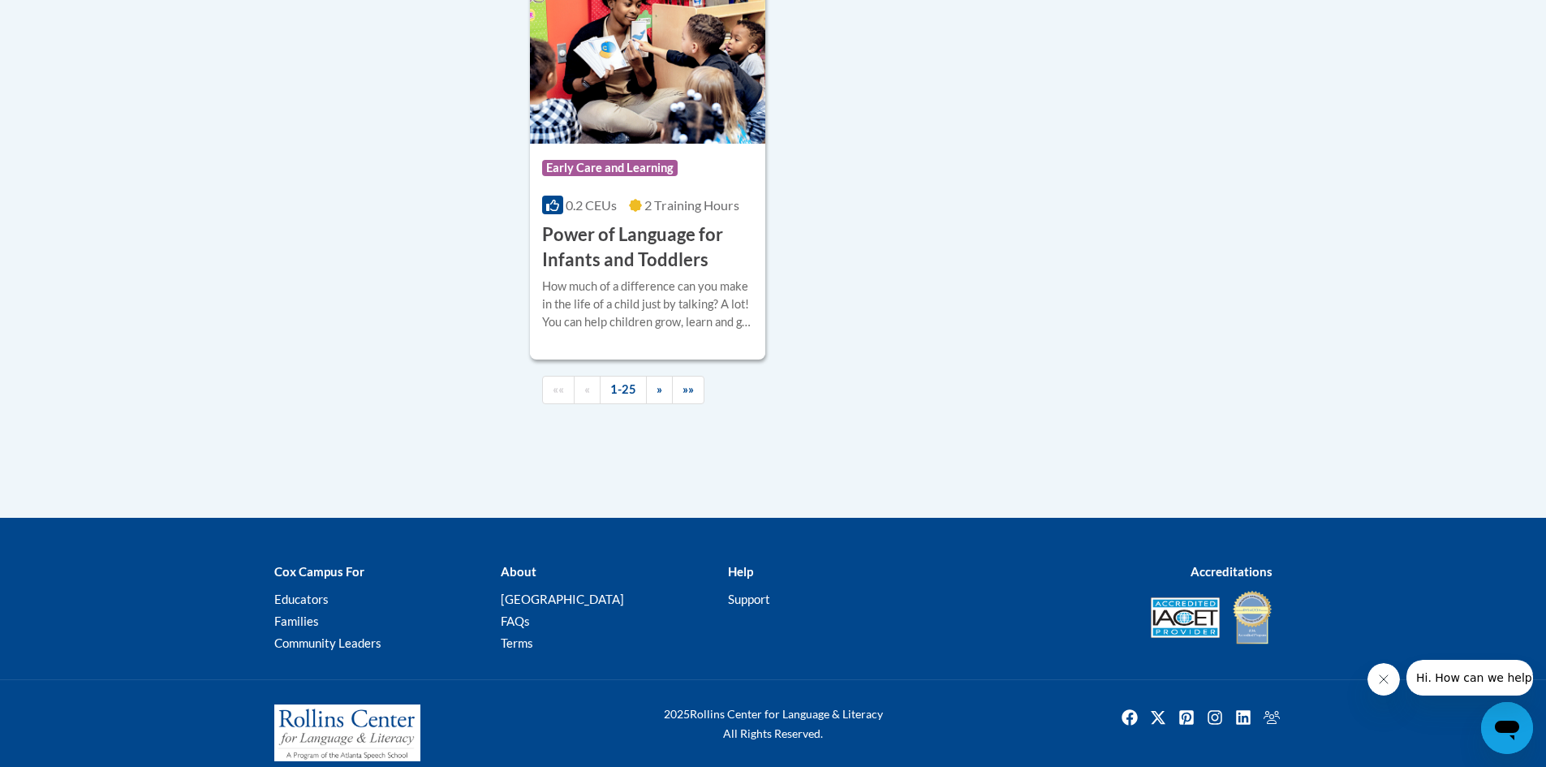
scroll to position [3956, 0]
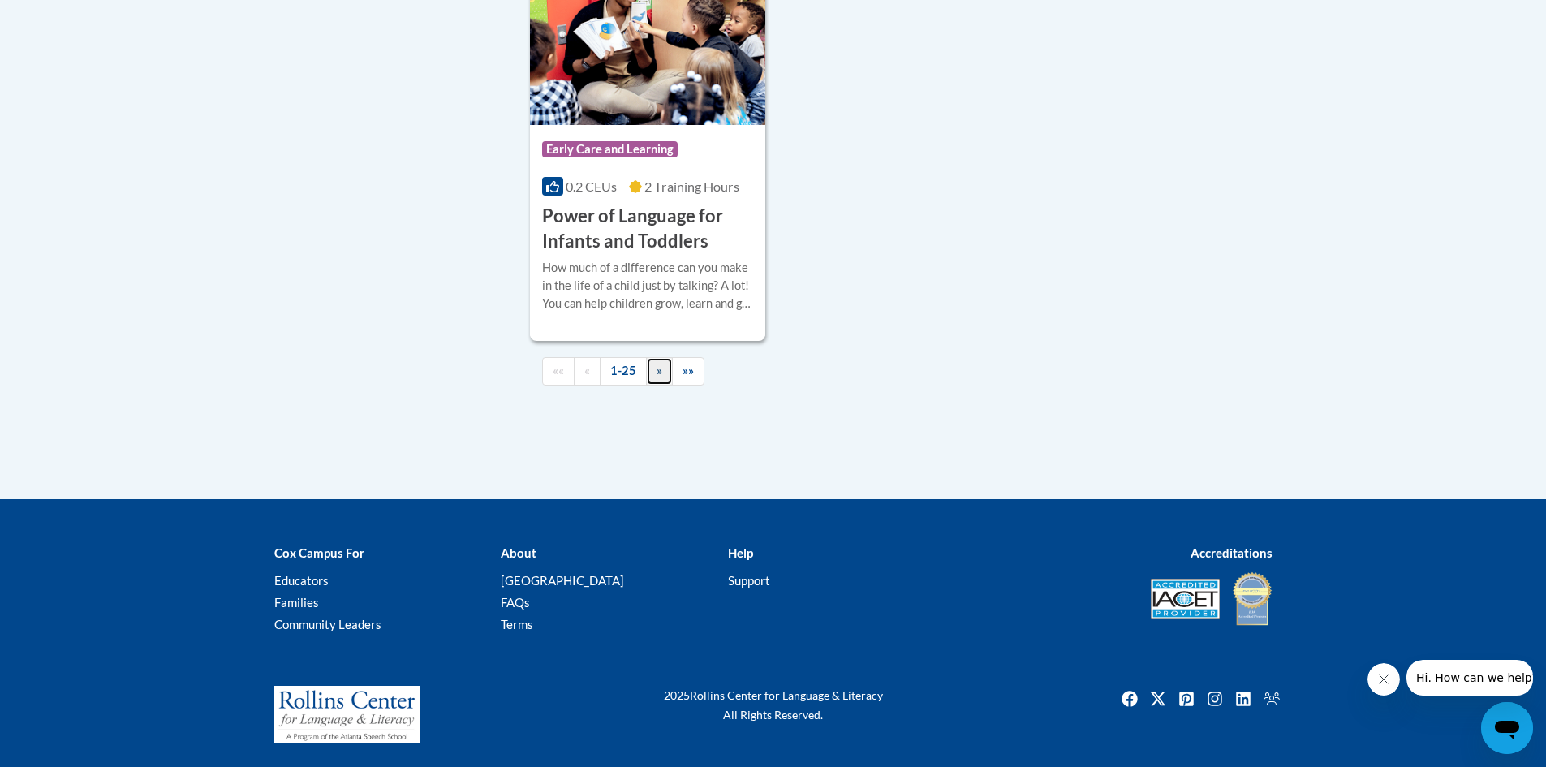
click at [657, 379] on link "»" at bounding box center [659, 371] width 27 height 28
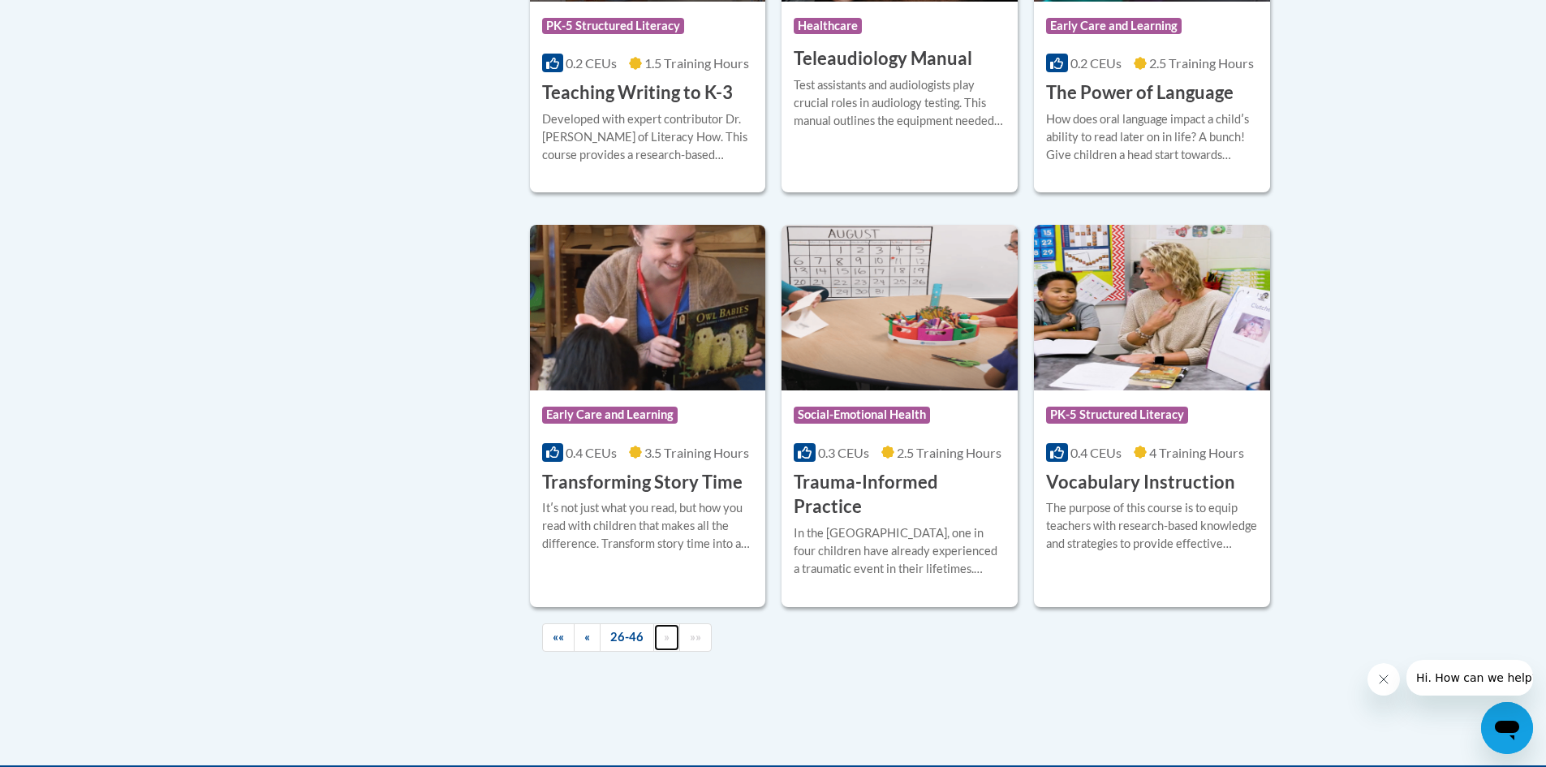
scroll to position [2634, 0]
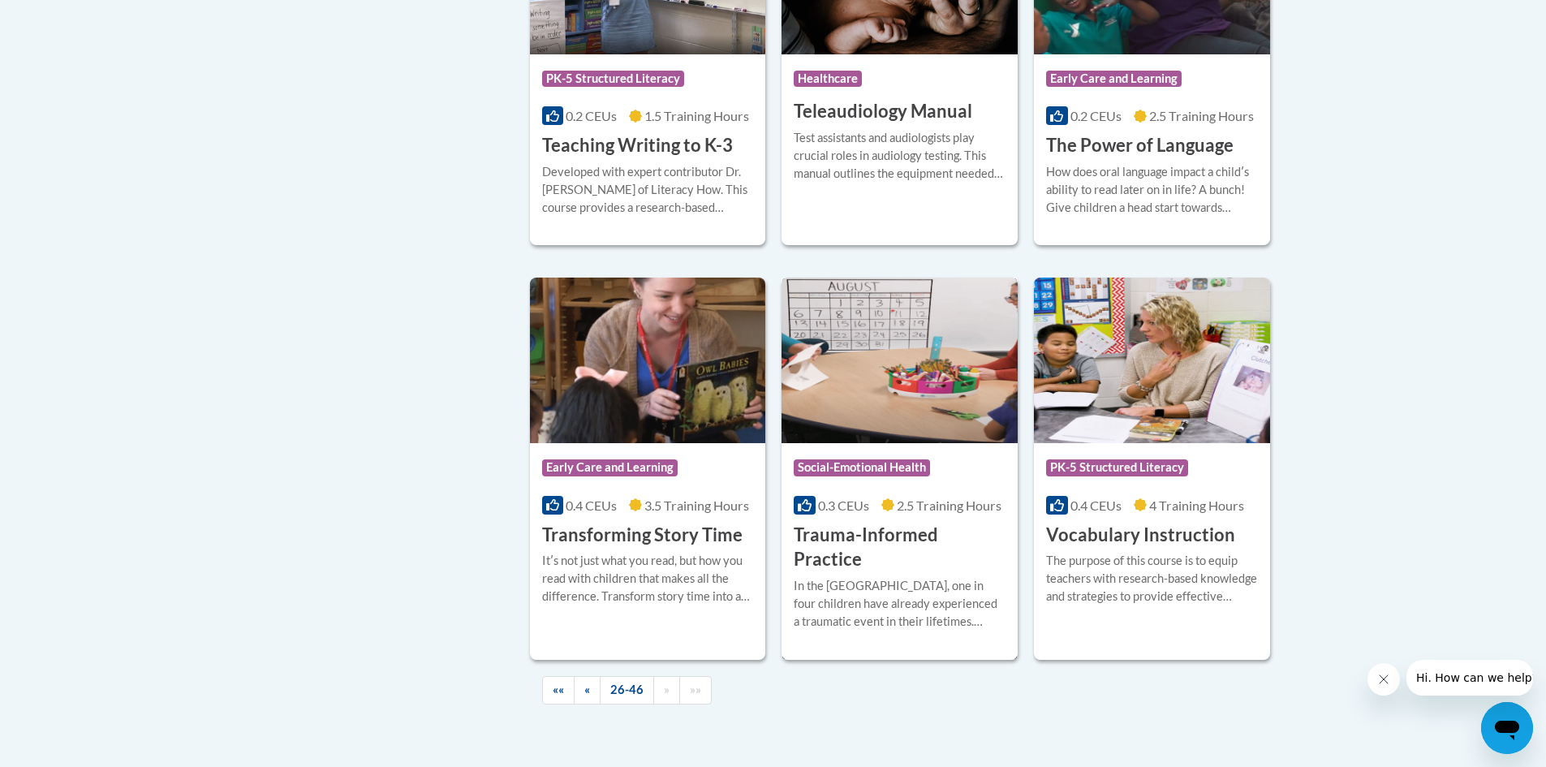
click at [906, 577] on div "In the United States, one in four children have already experienced a traumatic…" at bounding box center [900, 604] width 212 height 54
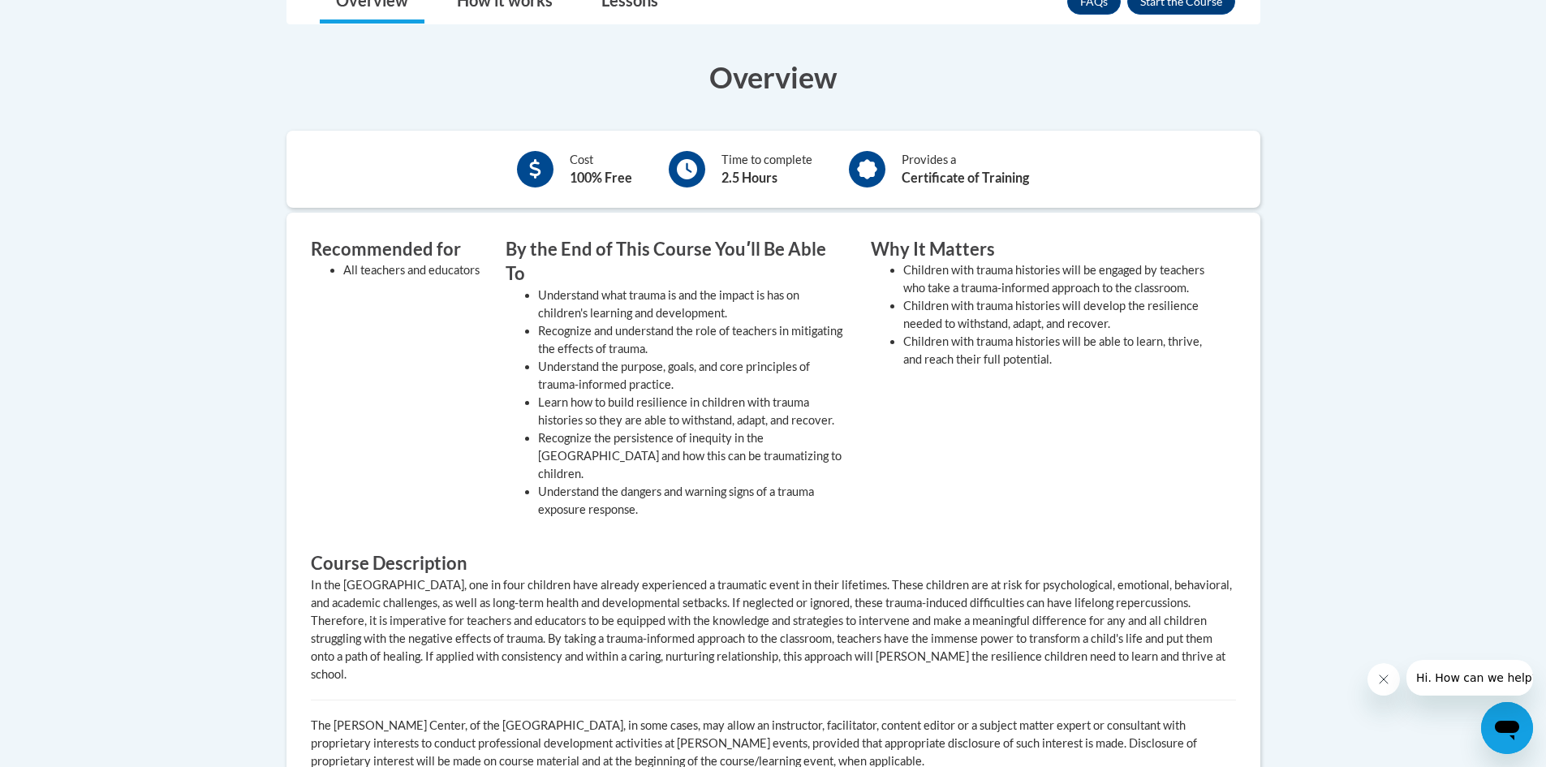
scroll to position [568, 0]
